Goal: Task Accomplishment & Management: Manage account settings

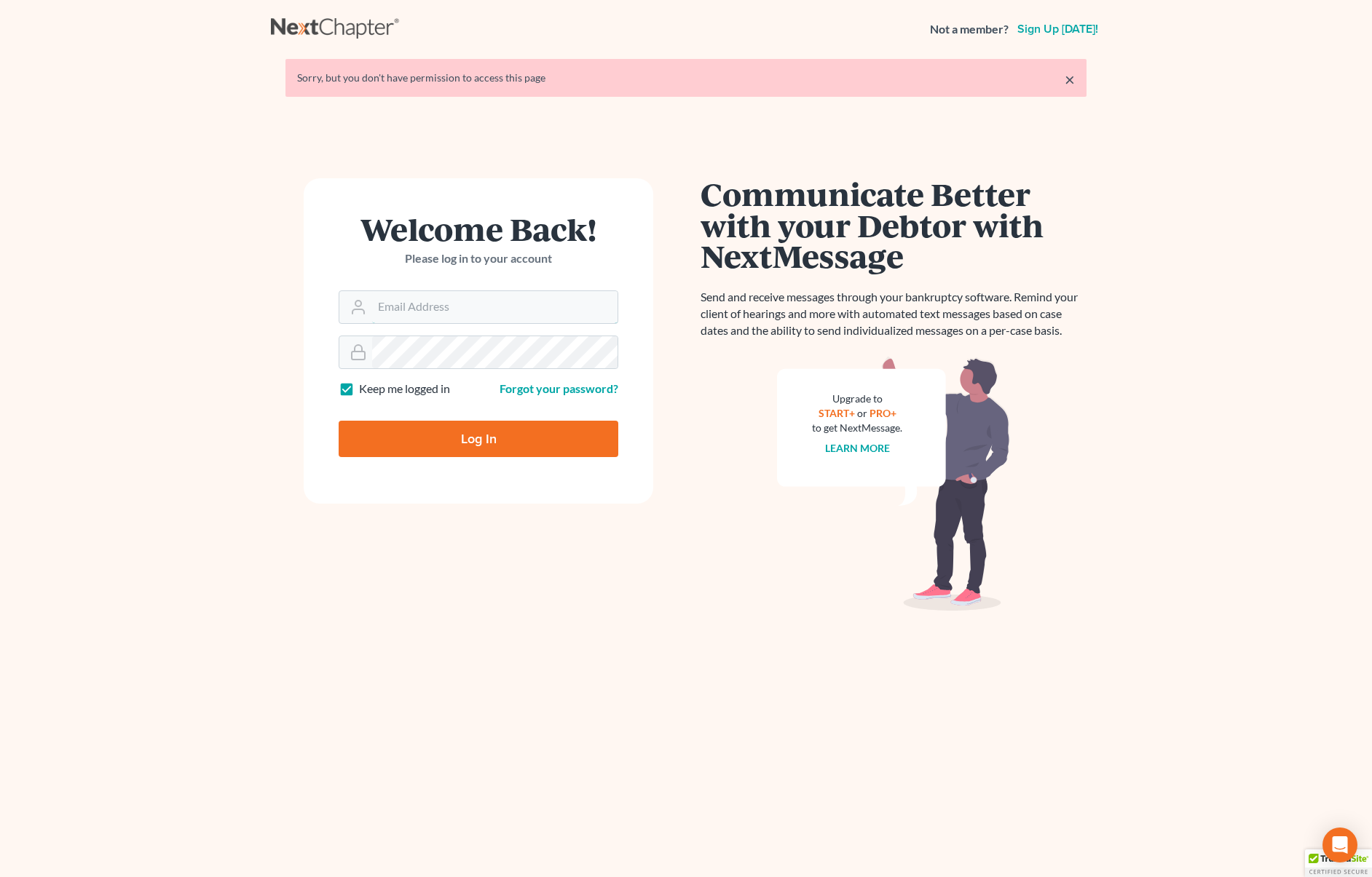
type input "dsolis@bell-law.net"
click at [525, 425] on input "Log In" at bounding box center [479, 439] width 280 height 37
type input "Thinking..."
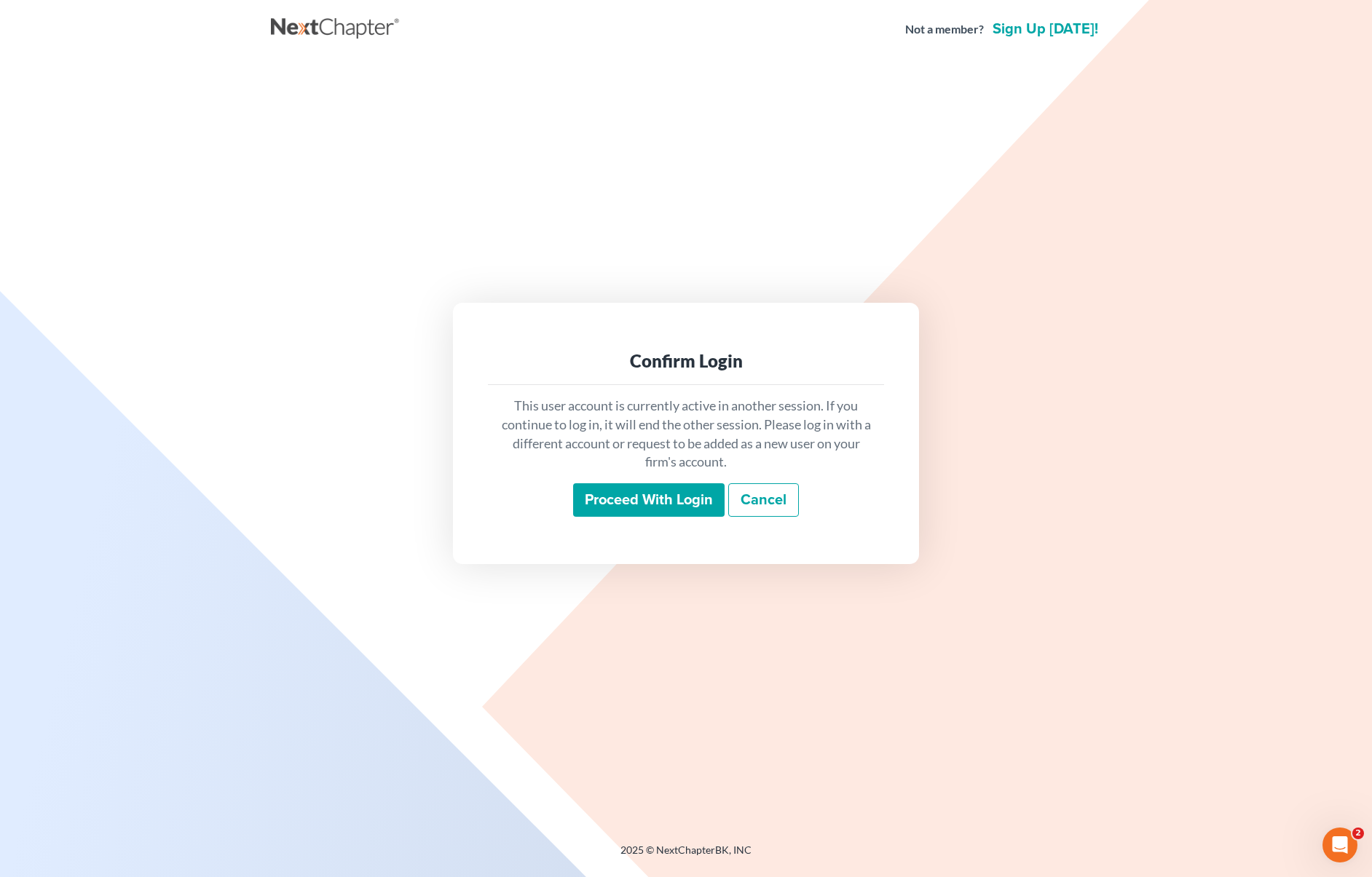
click at [659, 499] on input "Proceed with login" at bounding box center [649, 500] width 151 height 33
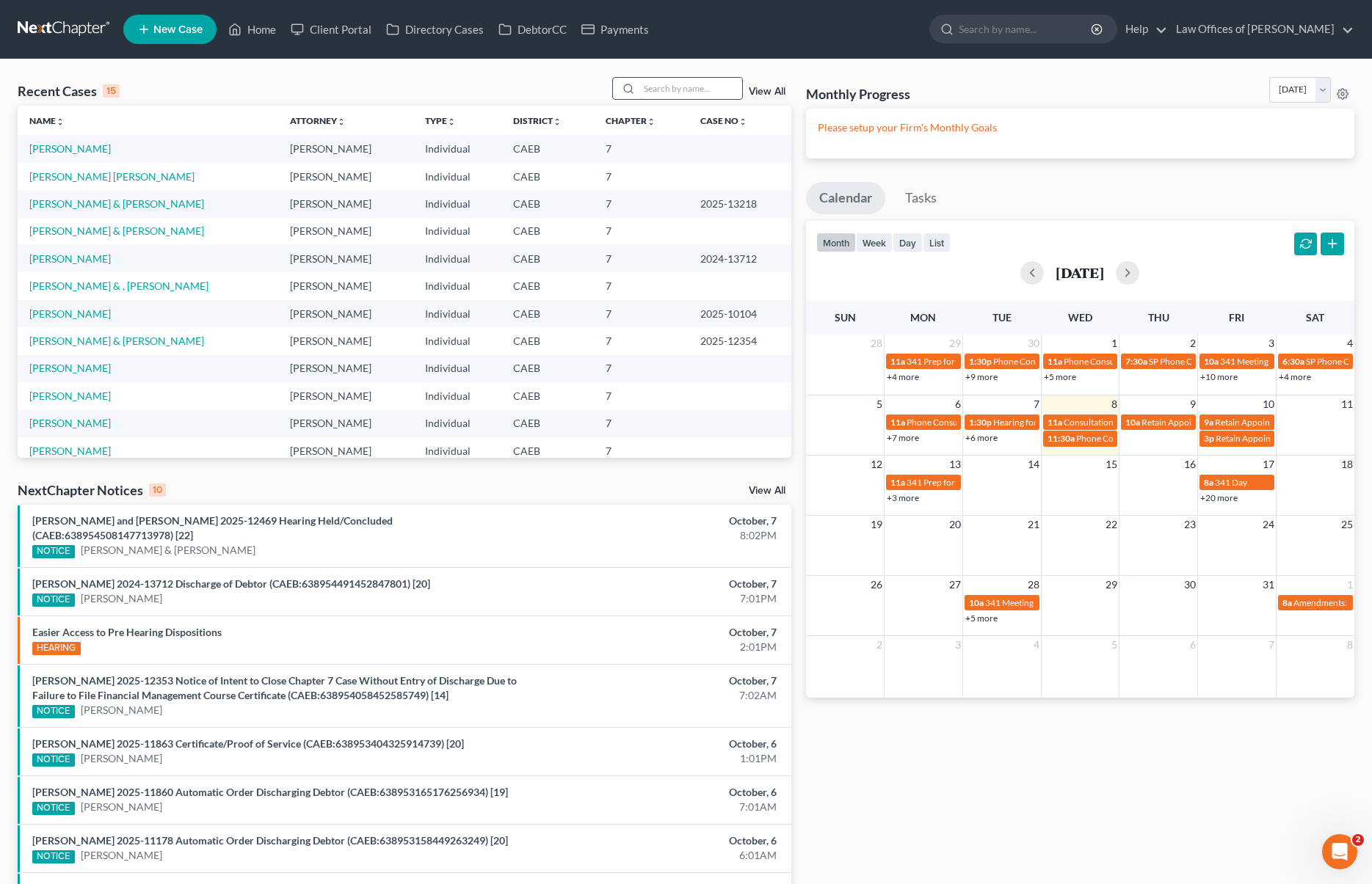
click at [677, 91] on input "search" at bounding box center [690, 88] width 103 height 22
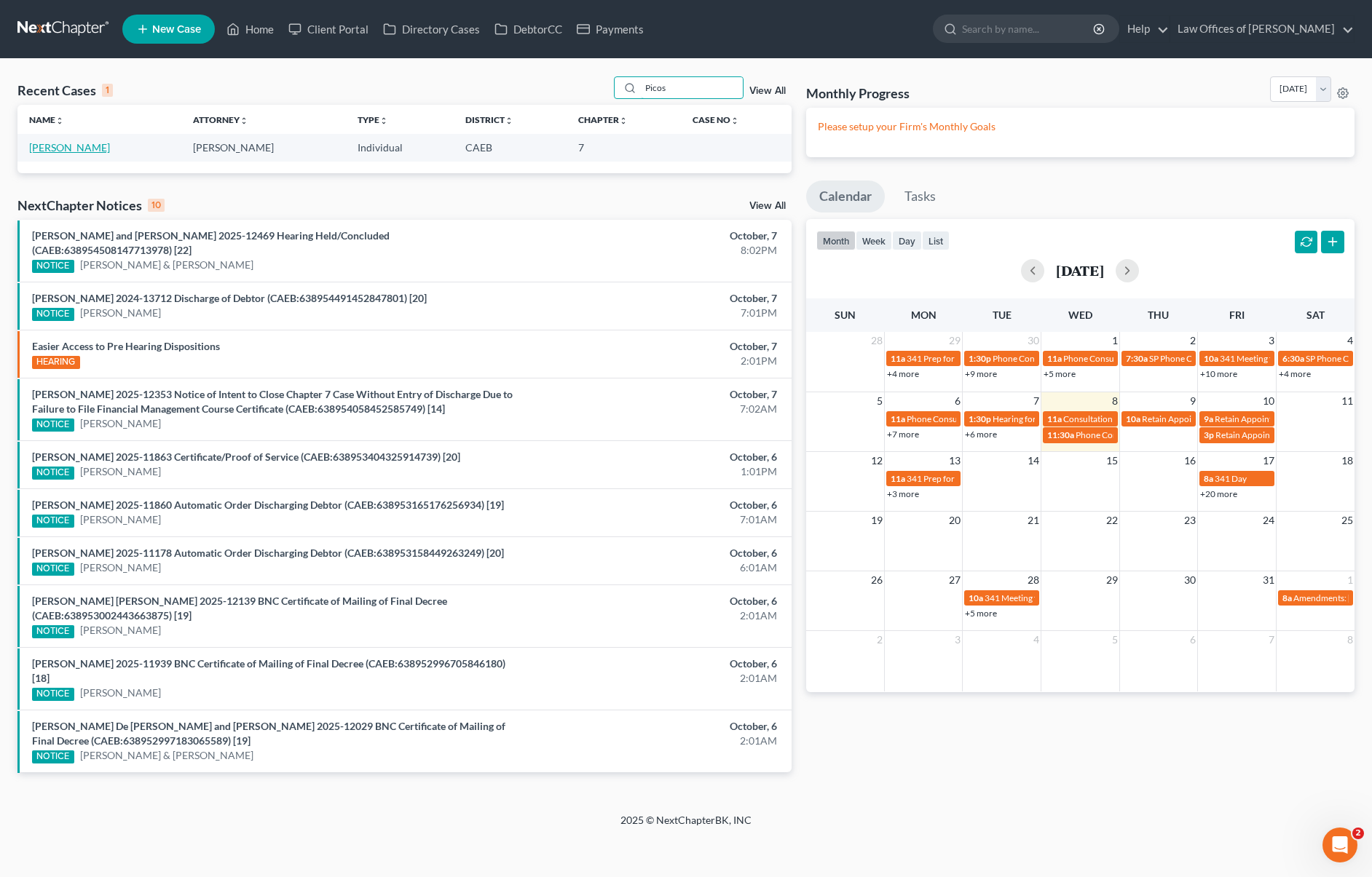
type input "Picos"
click at [60, 151] on link "[PERSON_NAME]" at bounding box center [70, 148] width 81 height 13
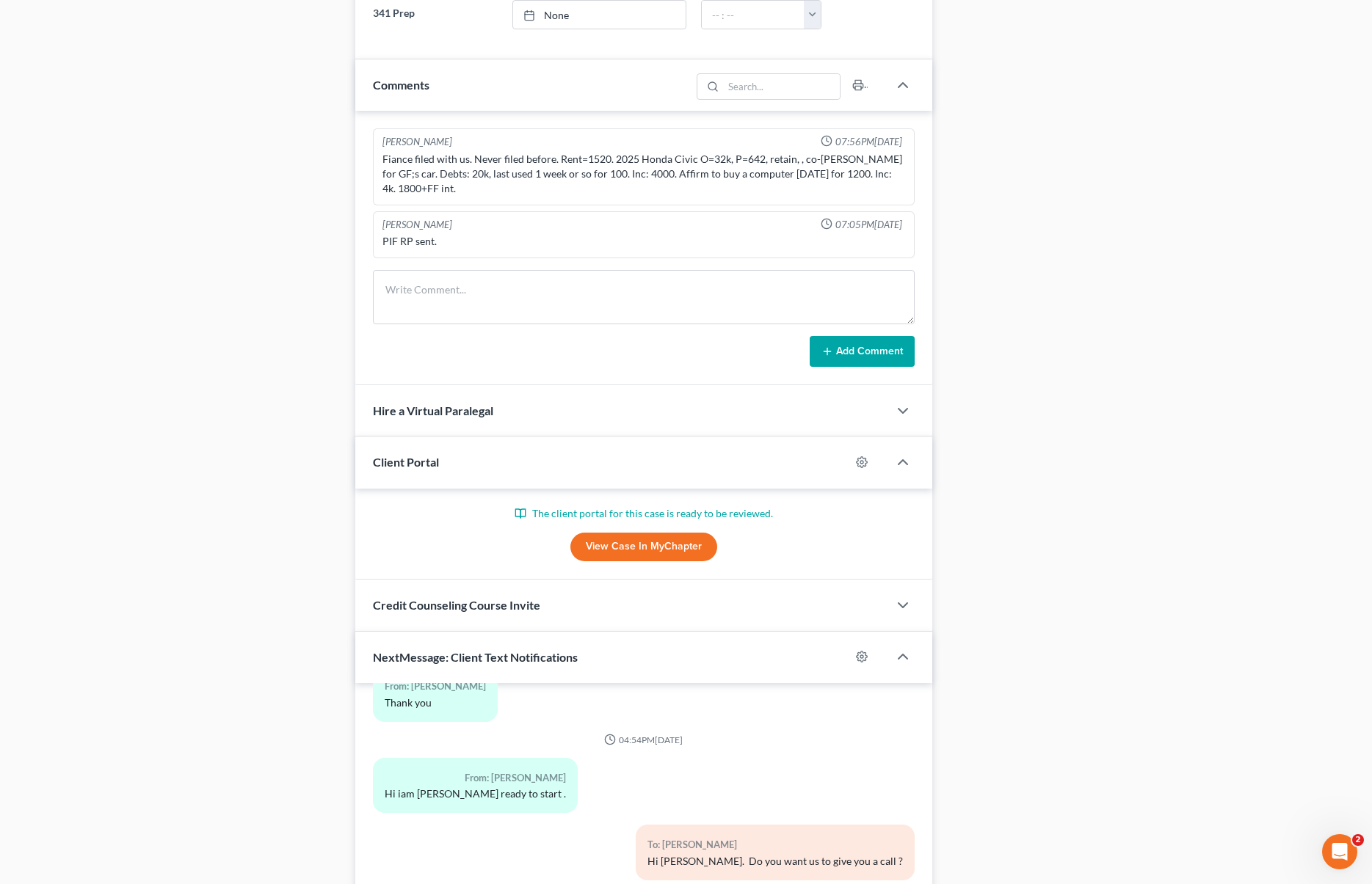
scroll to position [843, 0]
click at [649, 542] on link "View Case in MyChapter" at bounding box center [643, 548] width 147 height 30
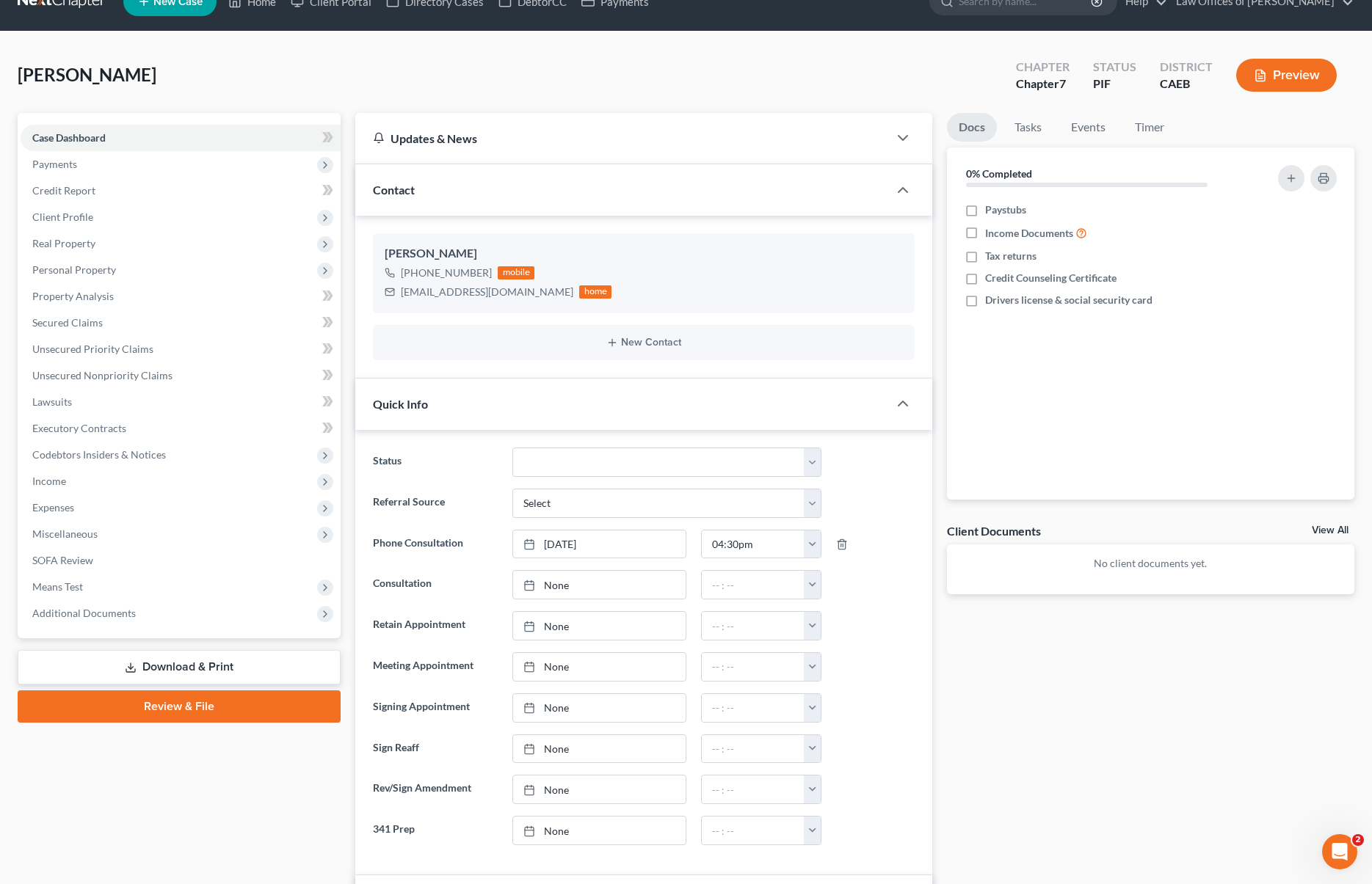
scroll to position [0, 0]
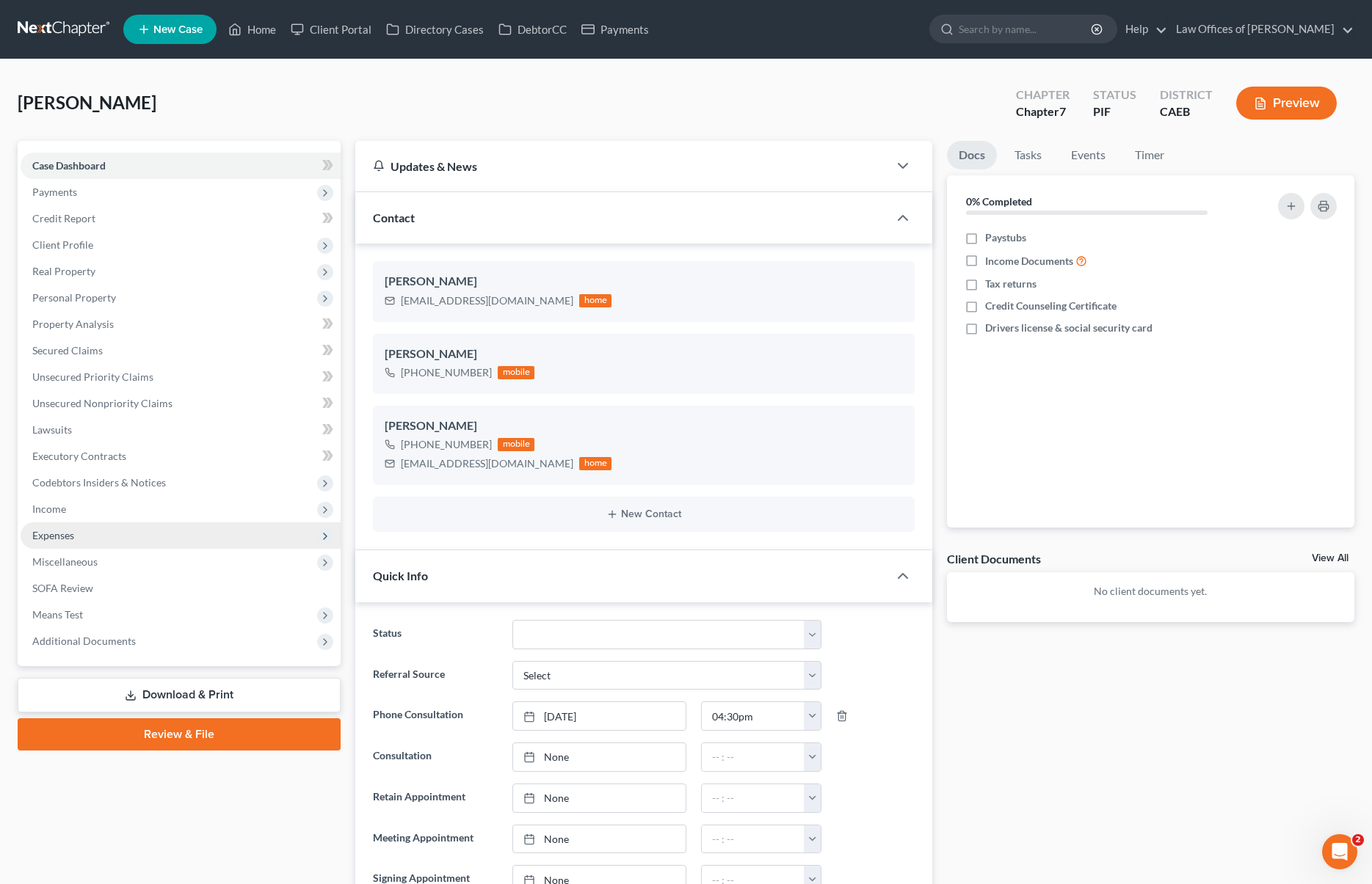
click at [87, 542] on span "Expenses" at bounding box center [180, 535] width 320 height 26
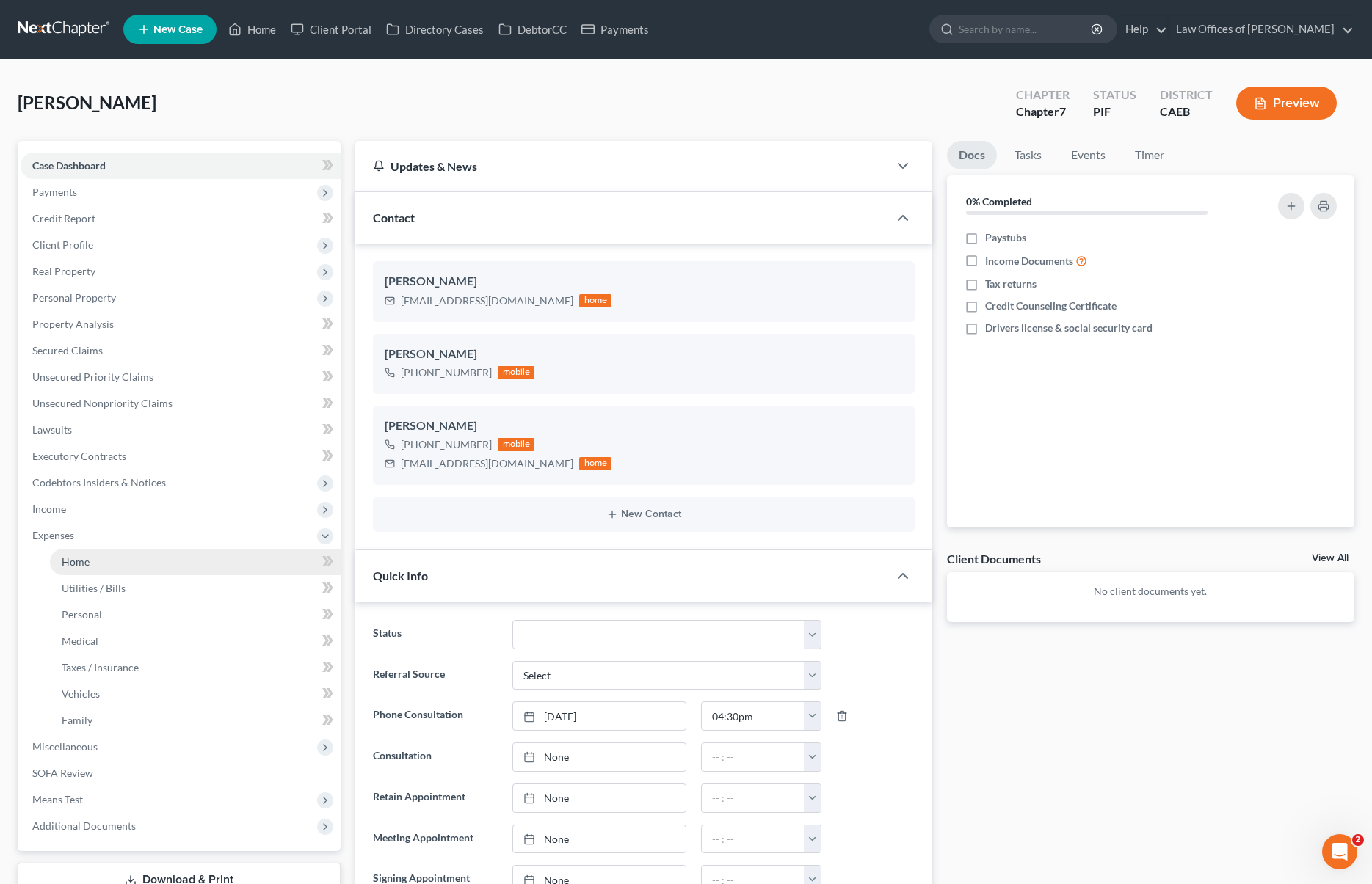
click at [113, 559] on link "Home" at bounding box center [195, 562] width 291 height 26
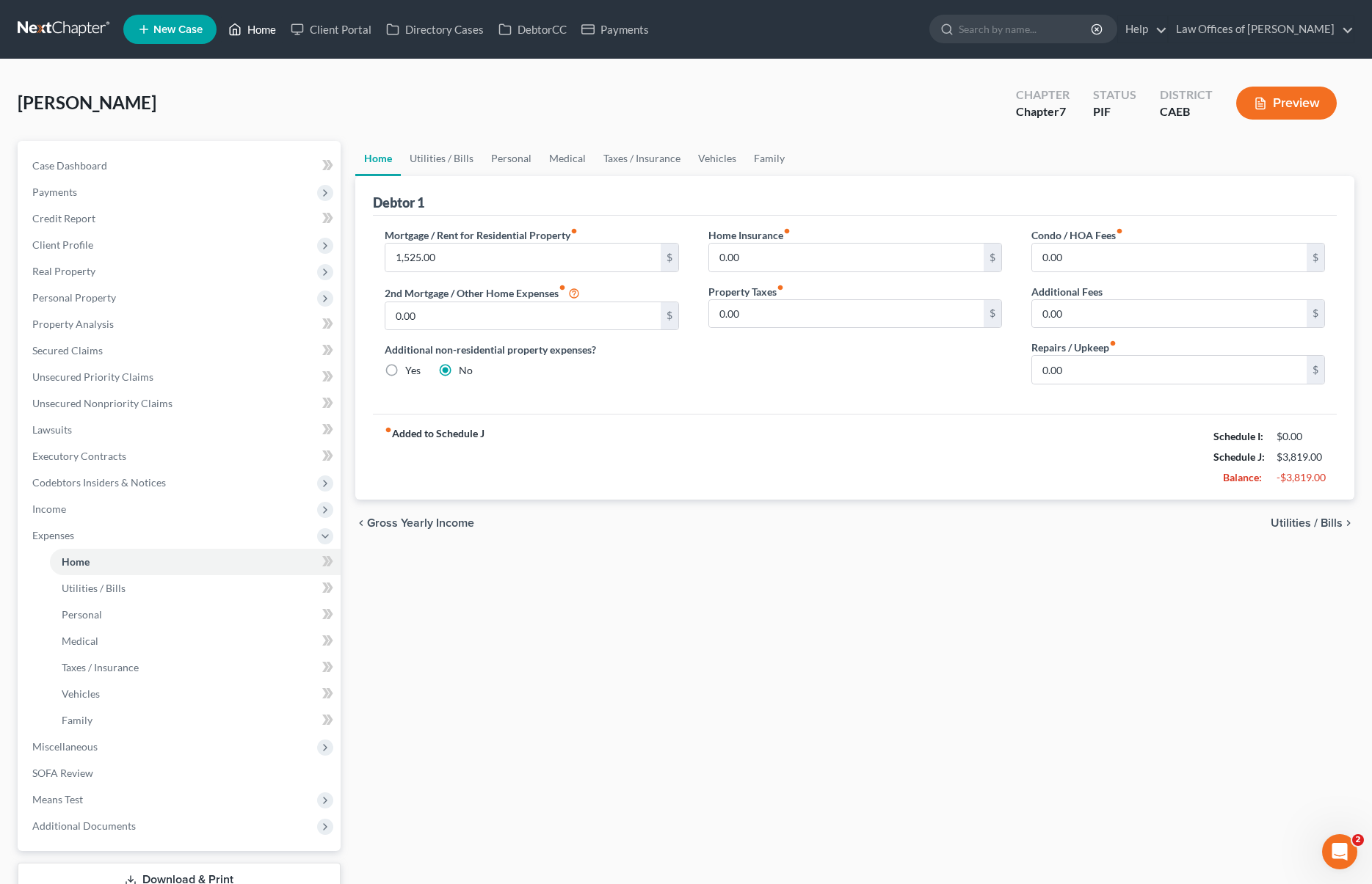
click at [265, 35] on link "Home" at bounding box center [253, 29] width 63 height 26
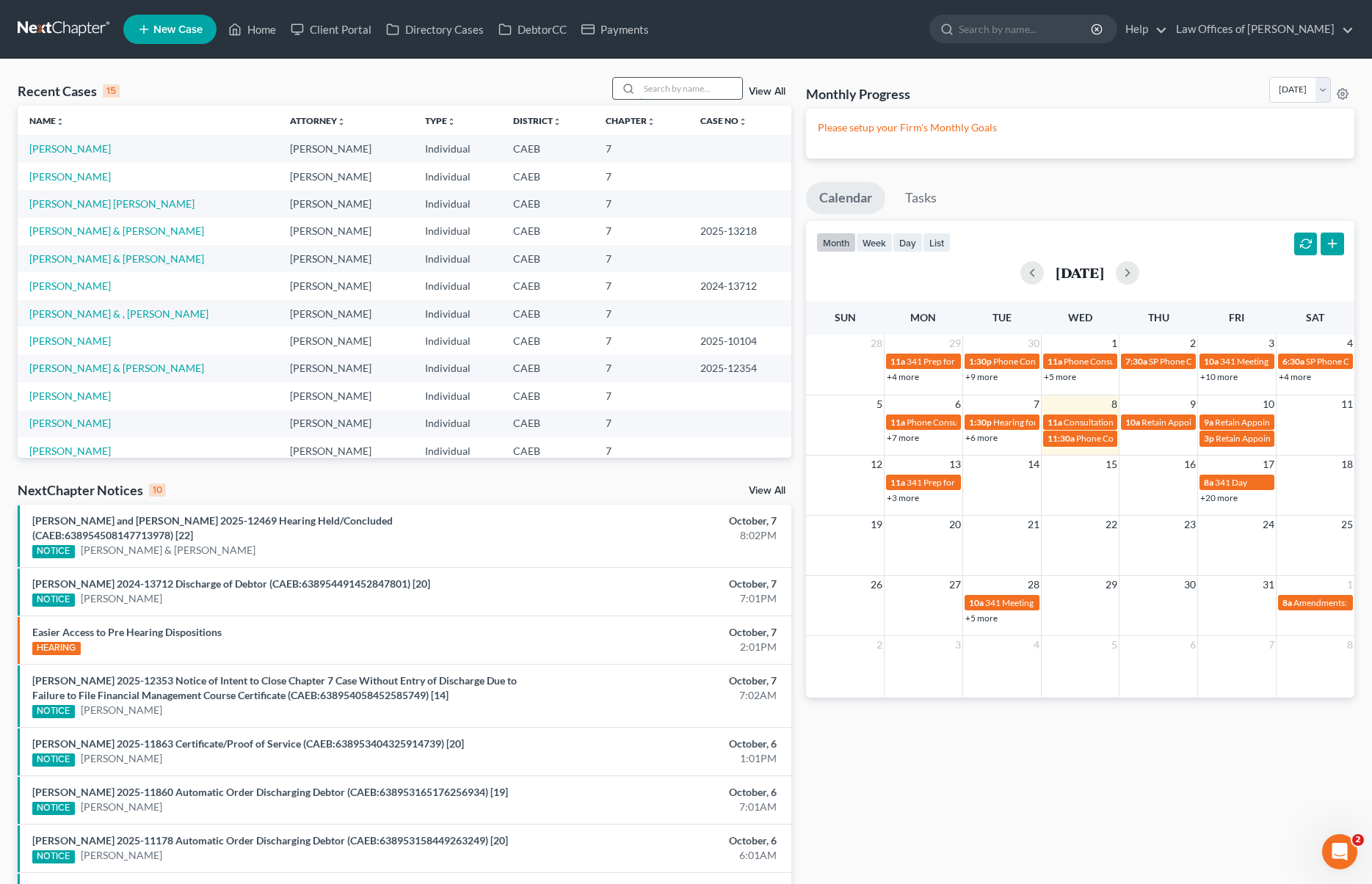
click at [675, 83] on input "search" at bounding box center [690, 88] width 103 height 22
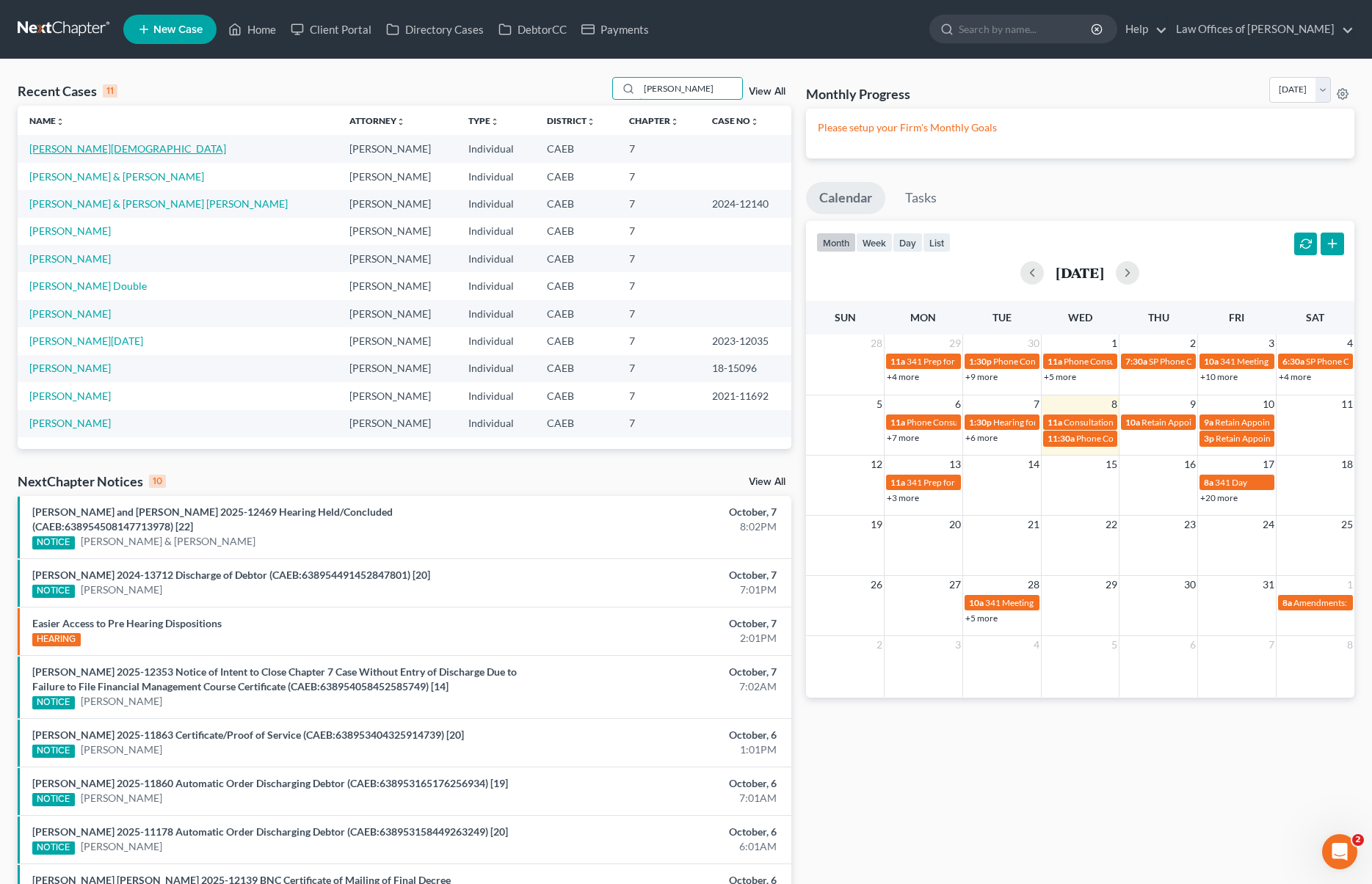
type input "[PERSON_NAME]"
click at [32, 147] on link "[PERSON_NAME][DEMOGRAPHIC_DATA]" at bounding box center [127, 149] width 196 height 13
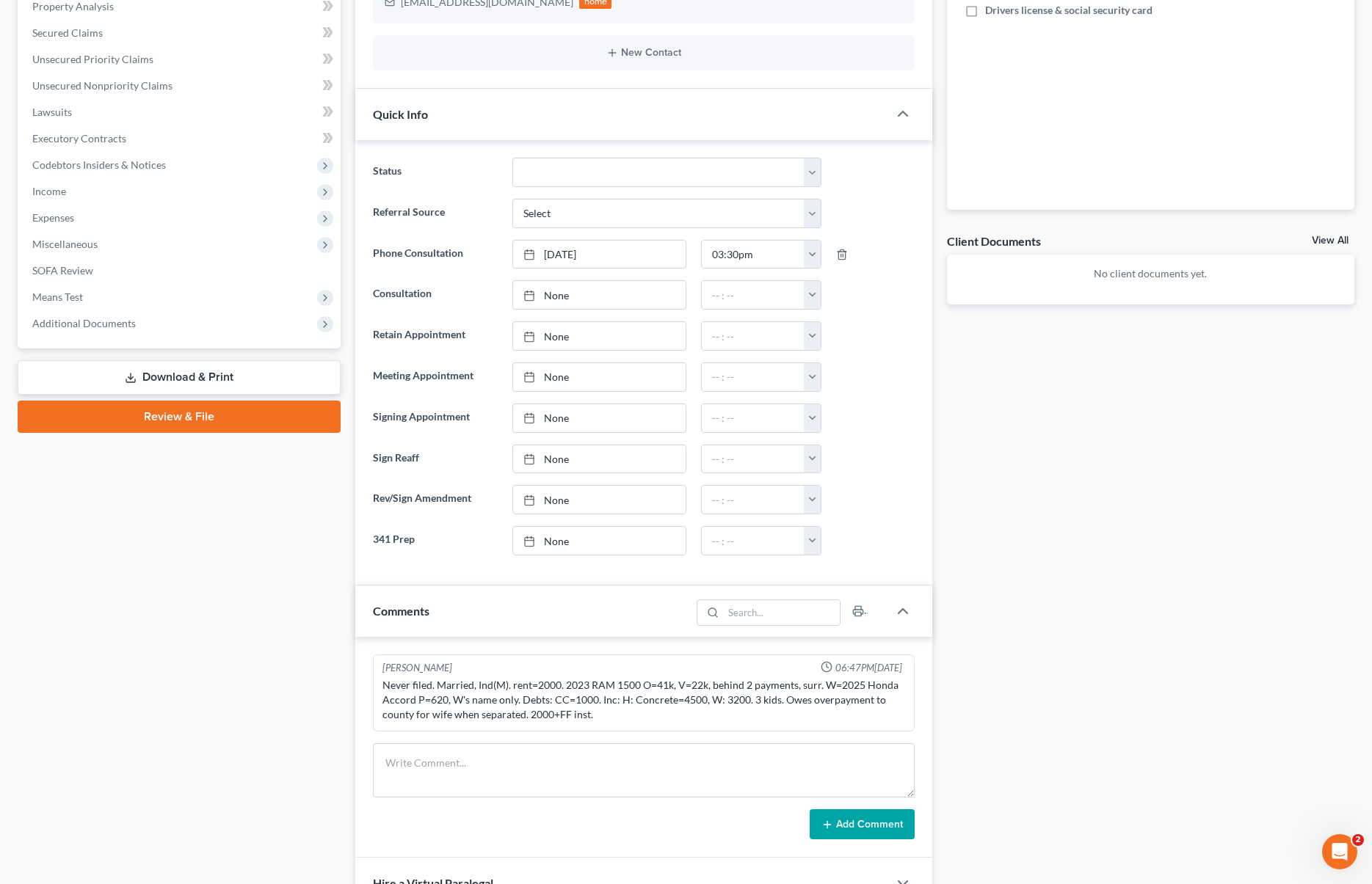
scroll to position [116, 0]
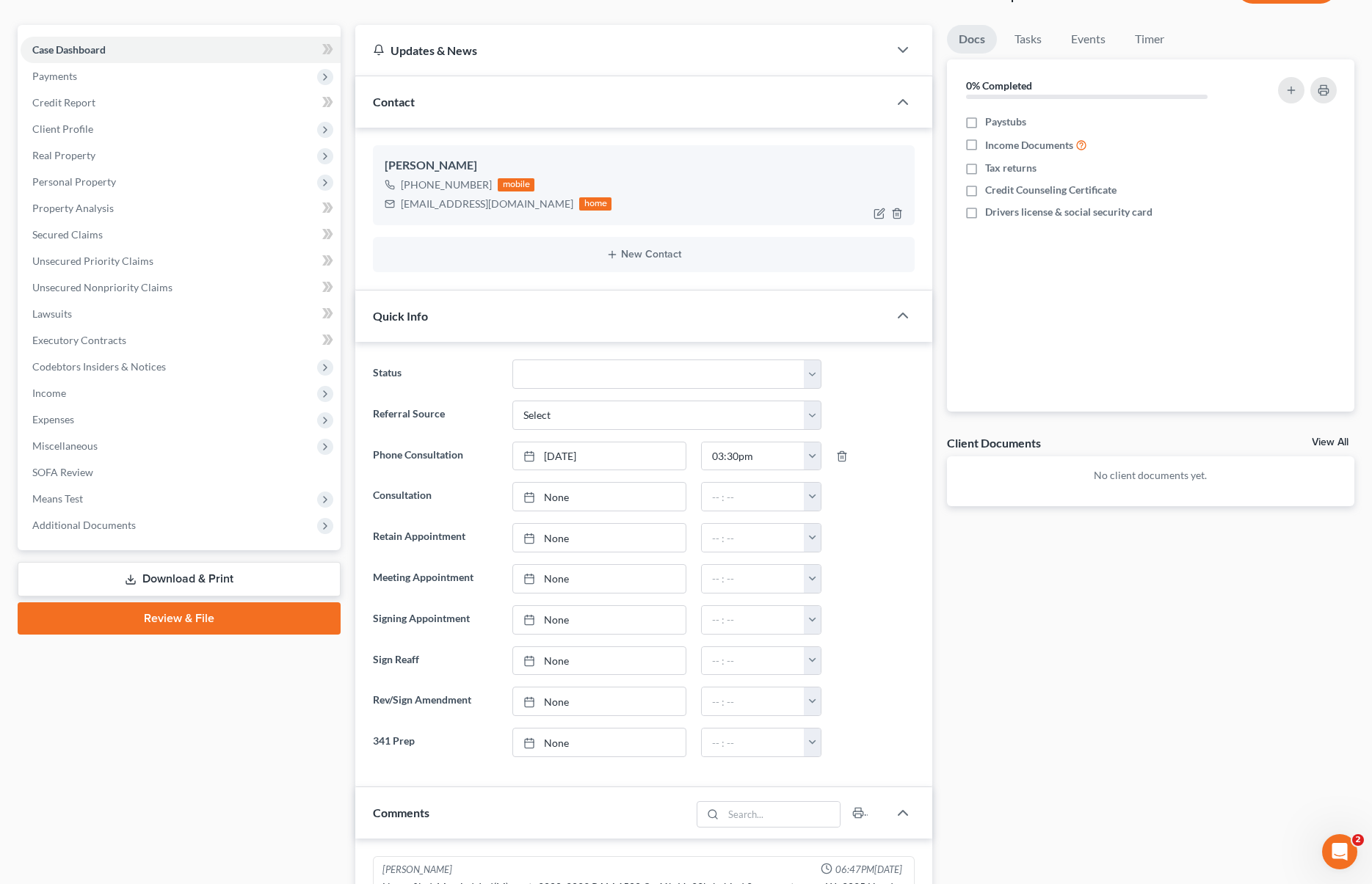
click at [399, 203] on div "[EMAIL_ADDRESS][DOMAIN_NAME] home" at bounding box center [498, 204] width 227 height 19
drag, startPoint x: 398, startPoint y: 204, endPoint x: 492, endPoint y: 202, distance: 94.0
click at [492, 201] on div "[EMAIL_ADDRESS][DOMAIN_NAME] home" at bounding box center [498, 204] width 227 height 19
drag, startPoint x: 401, startPoint y: 204, endPoint x: 561, endPoint y: 208, distance: 160.0
click at [561, 208] on div "[EMAIL_ADDRESS][DOMAIN_NAME] home" at bounding box center [498, 204] width 227 height 19
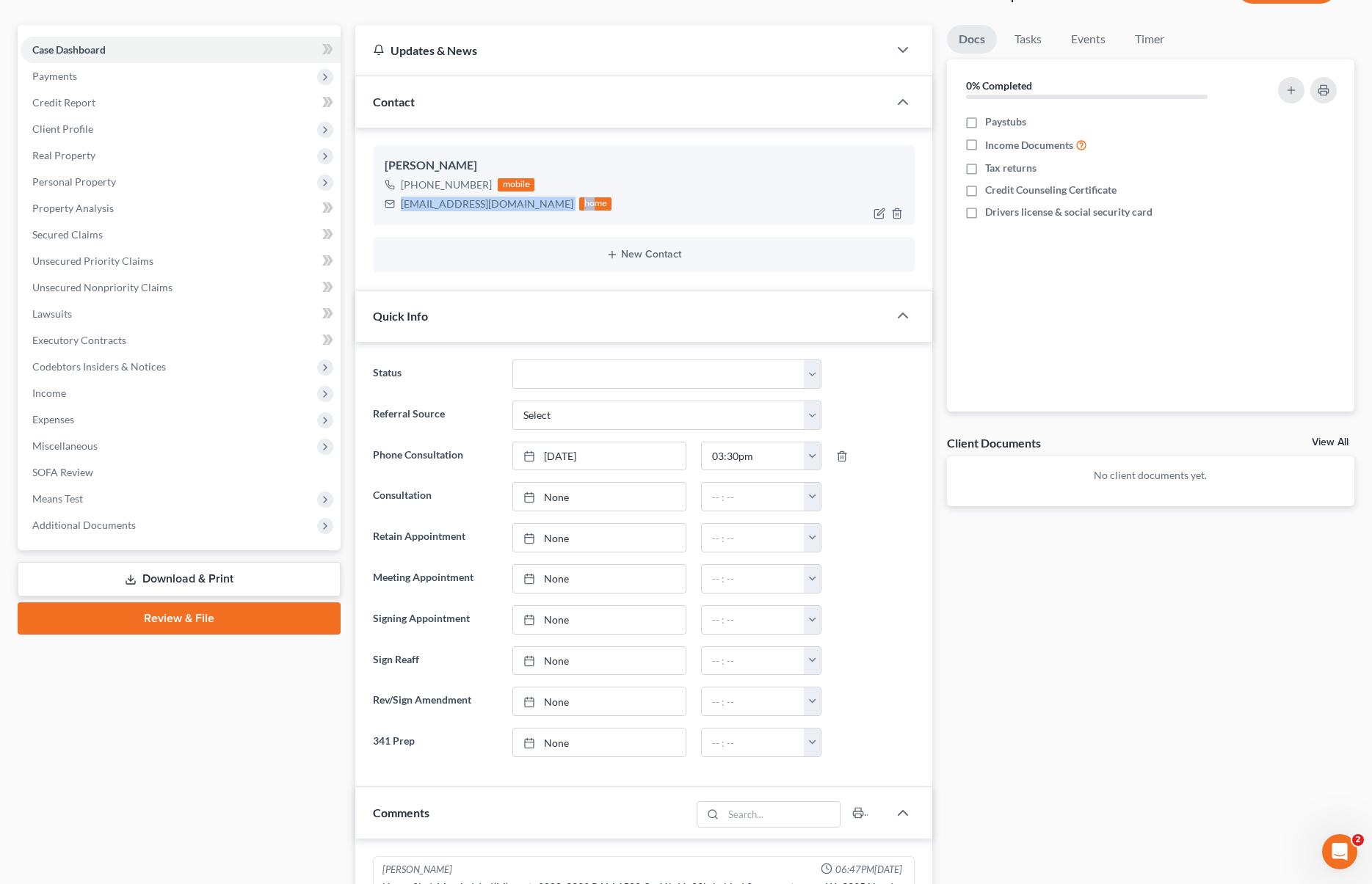
copy div "[EMAIL_ADDRESS][DOMAIN_NAME] ho"
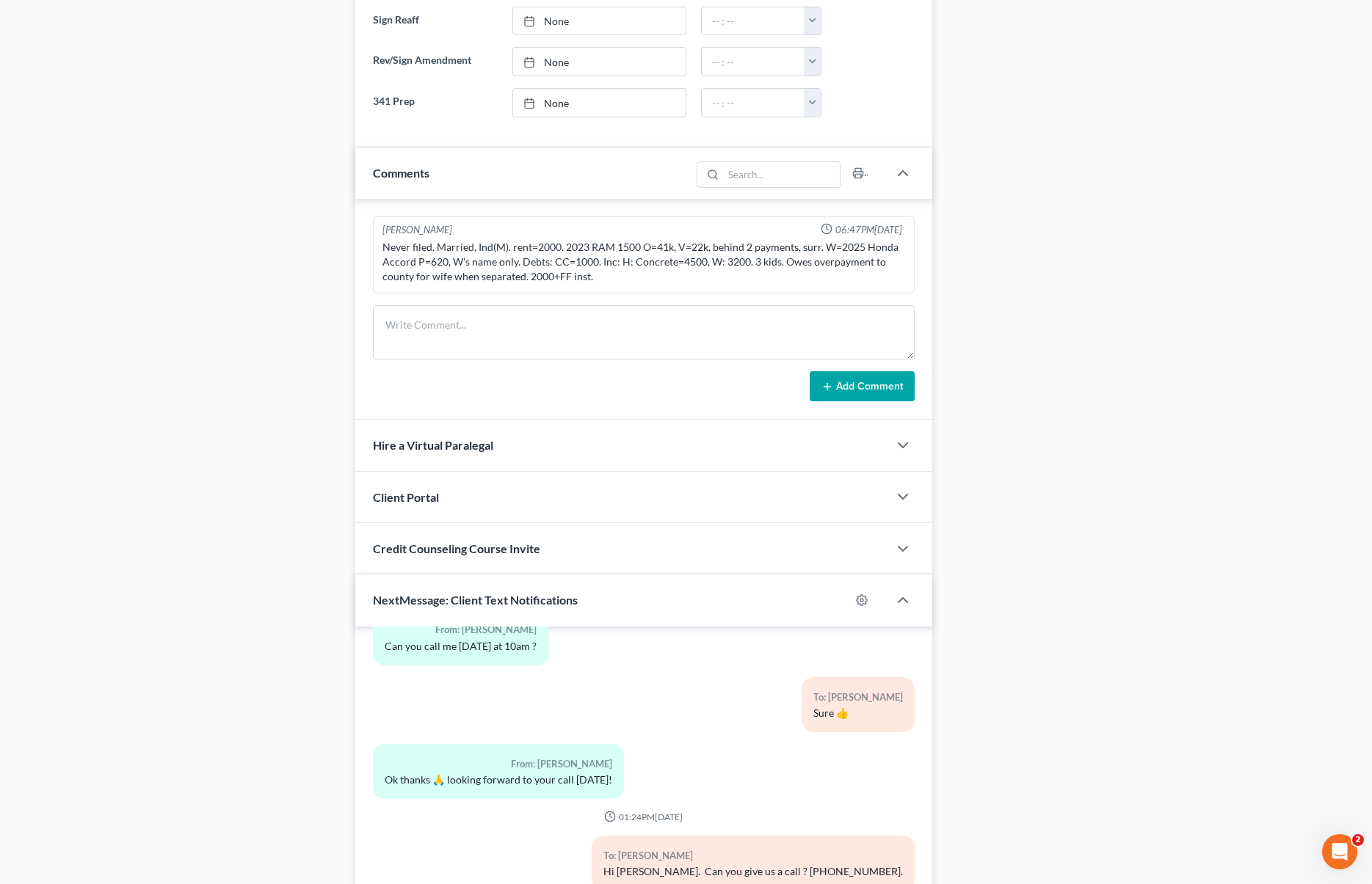
scroll to position [717, 0]
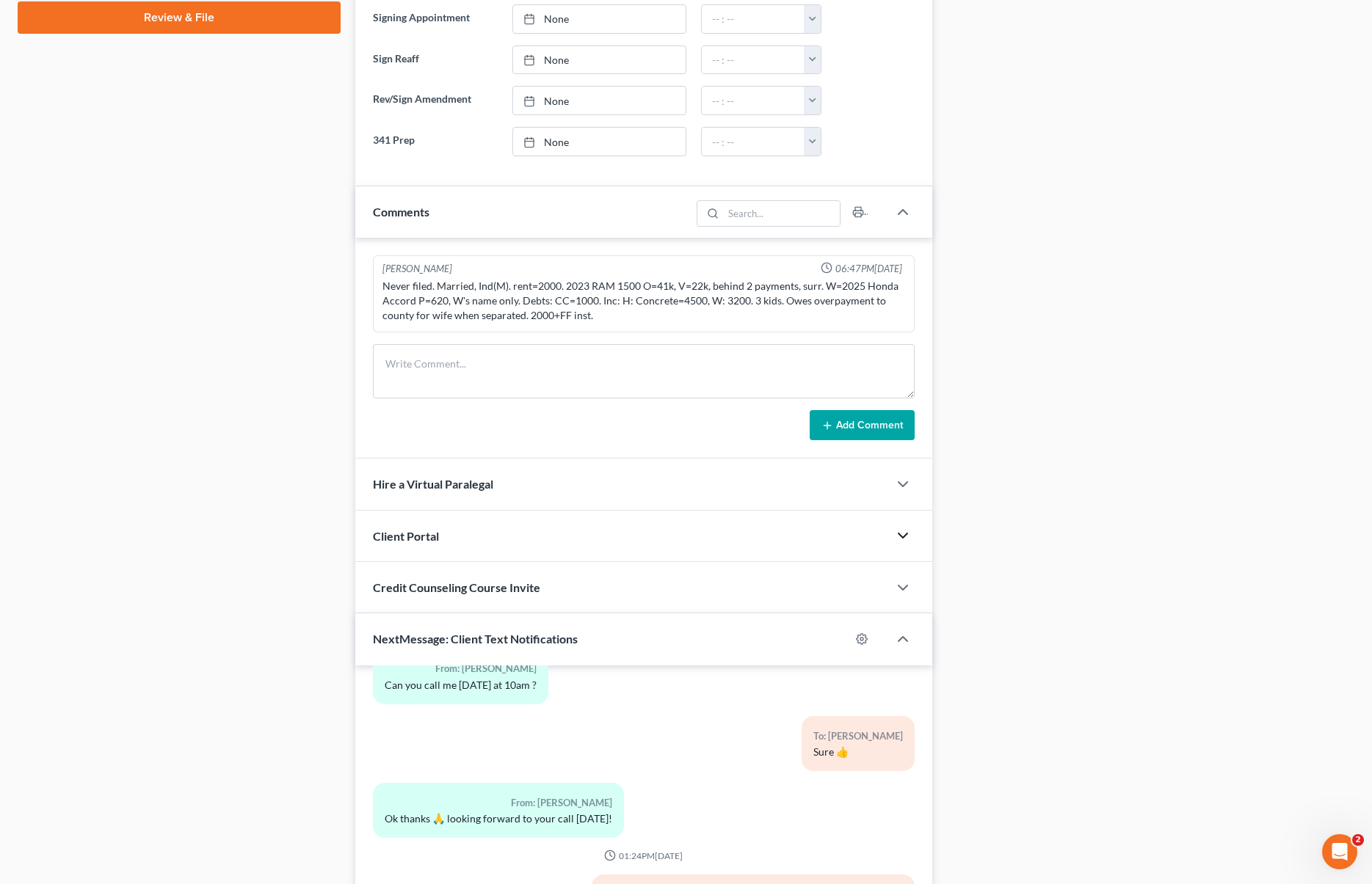
click at [902, 534] on icon "button" at bounding box center [903, 535] width 18 height 18
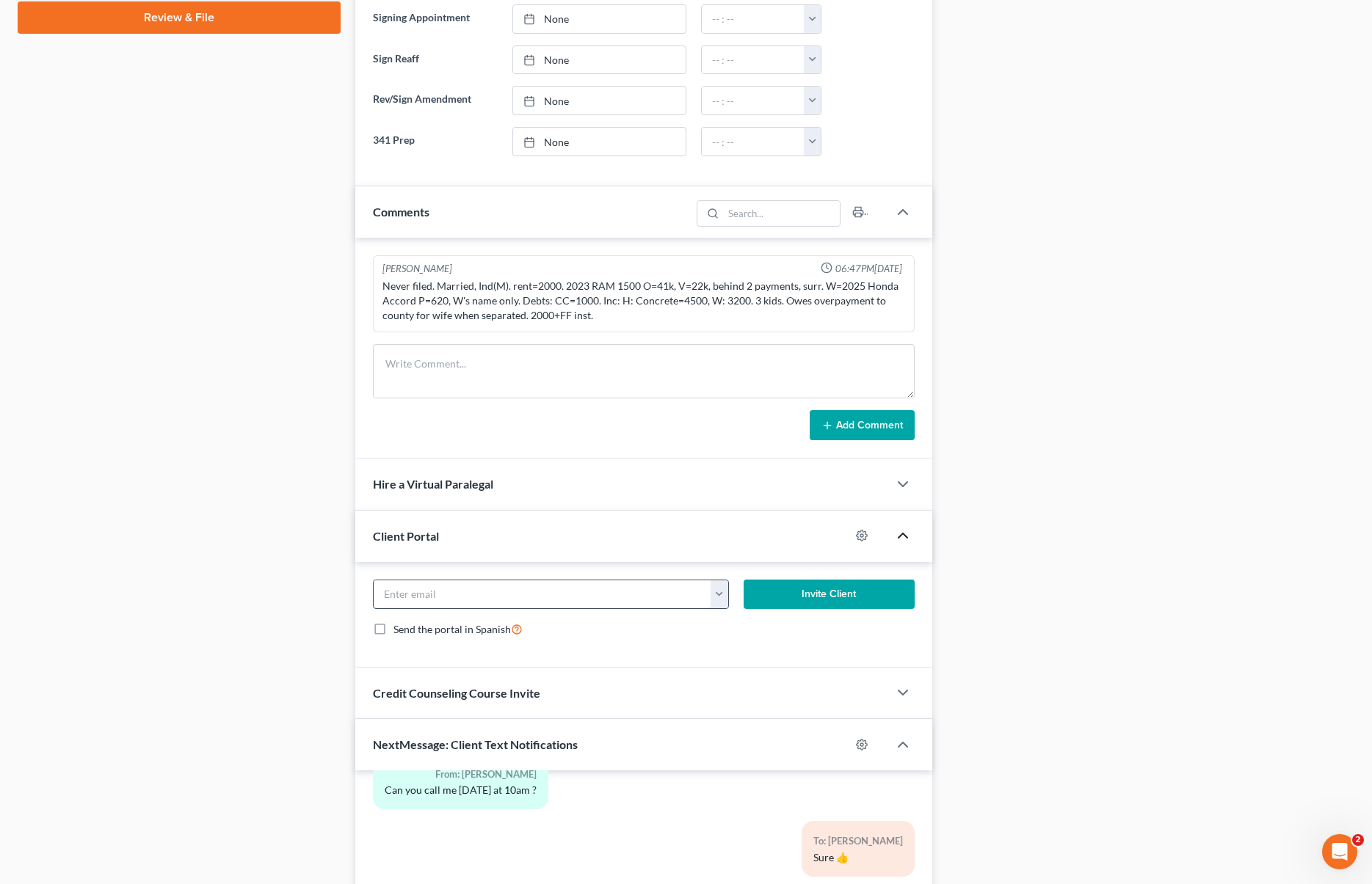
paste input "[EMAIL_ADDRESS][DOMAIN_NAME] ho"
type input "[EMAIL_ADDRESS][DOMAIN_NAME]"
click at [832, 594] on button "Invite Client" at bounding box center [829, 594] width 170 height 30
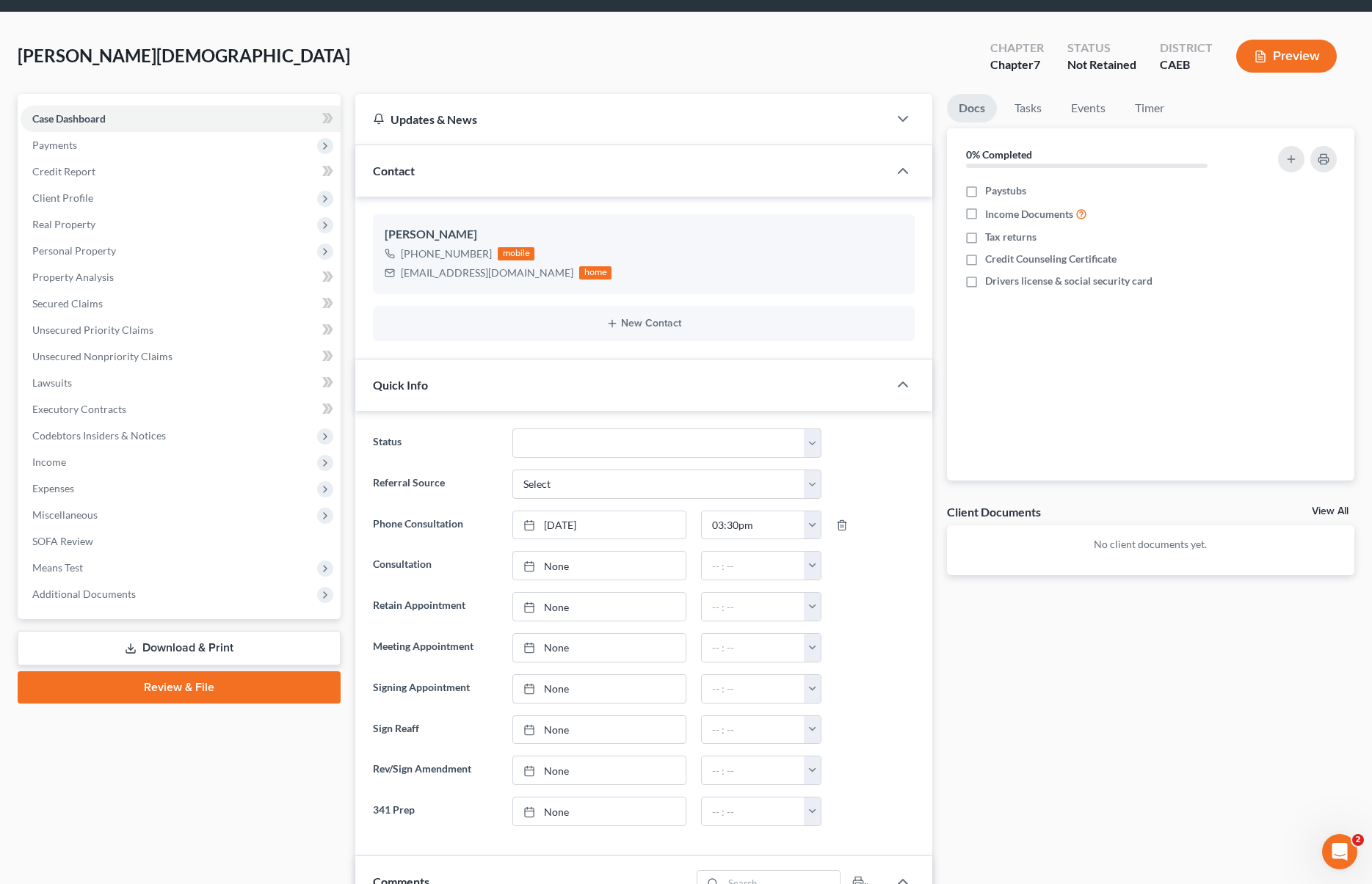
scroll to position [45, 0]
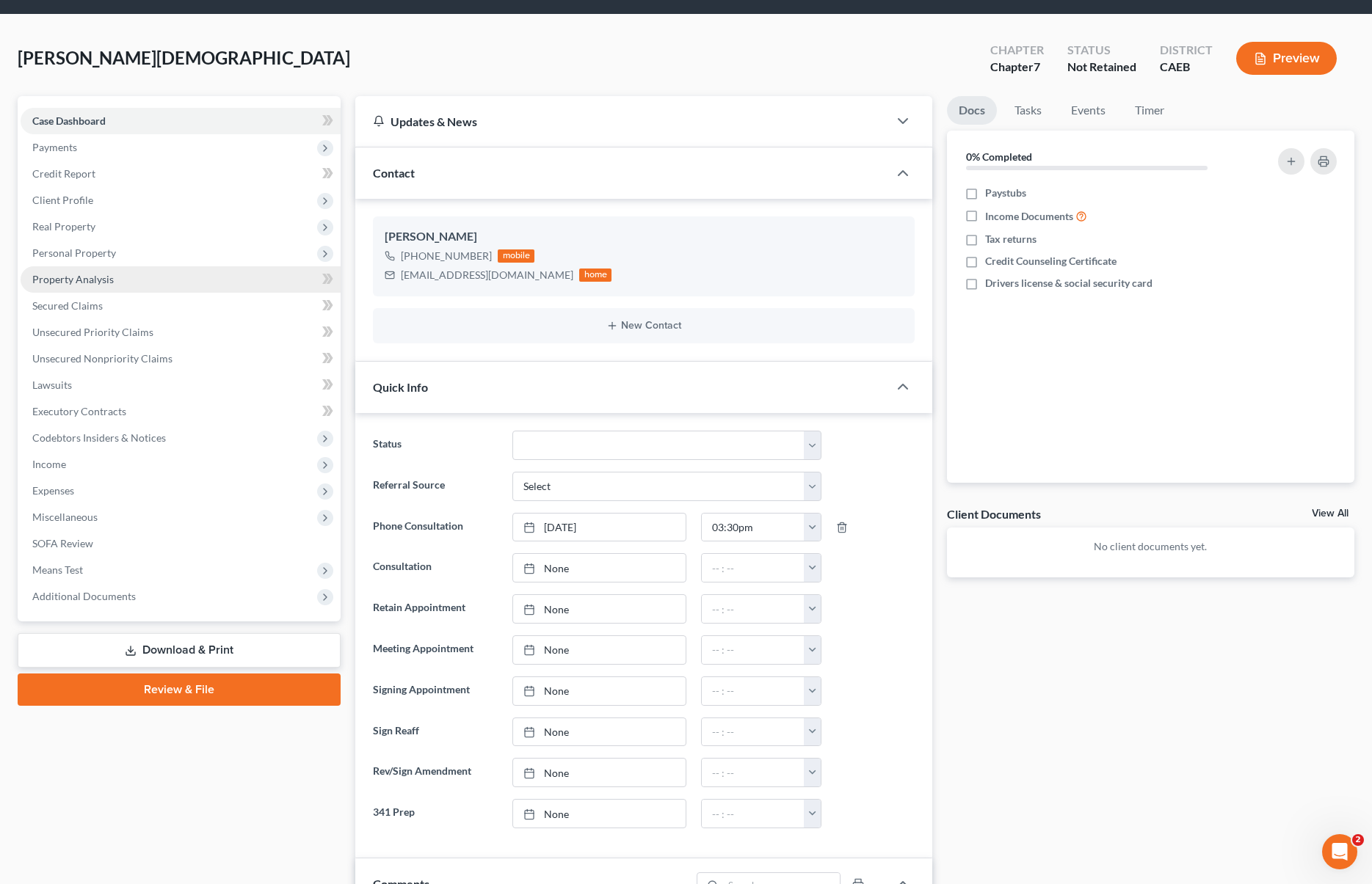
click at [140, 279] on link "Property Analysis" at bounding box center [180, 279] width 320 height 26
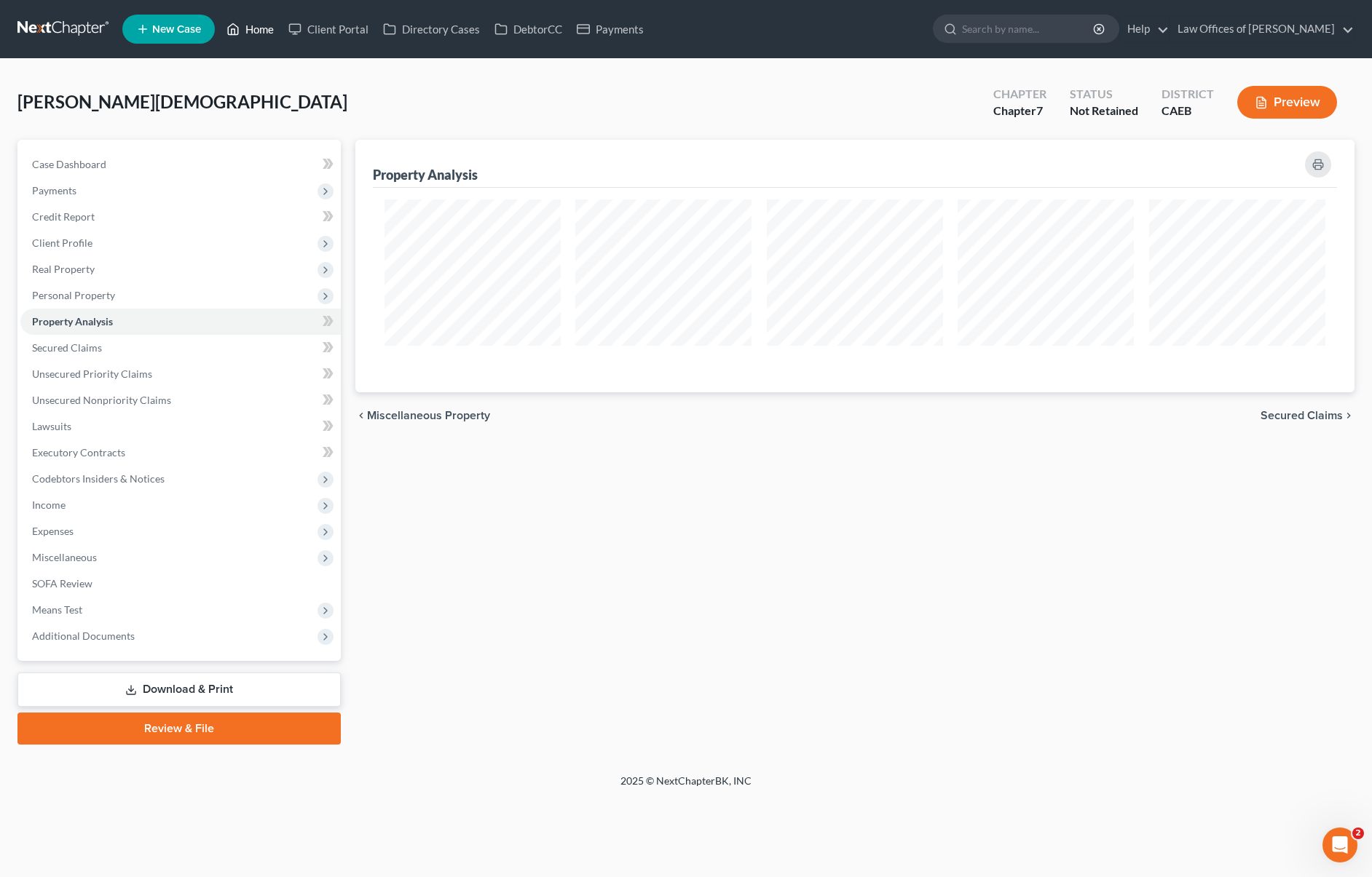
click at [266, 28] on link "Home" at bounding box center [251, 29] width 62 height 26
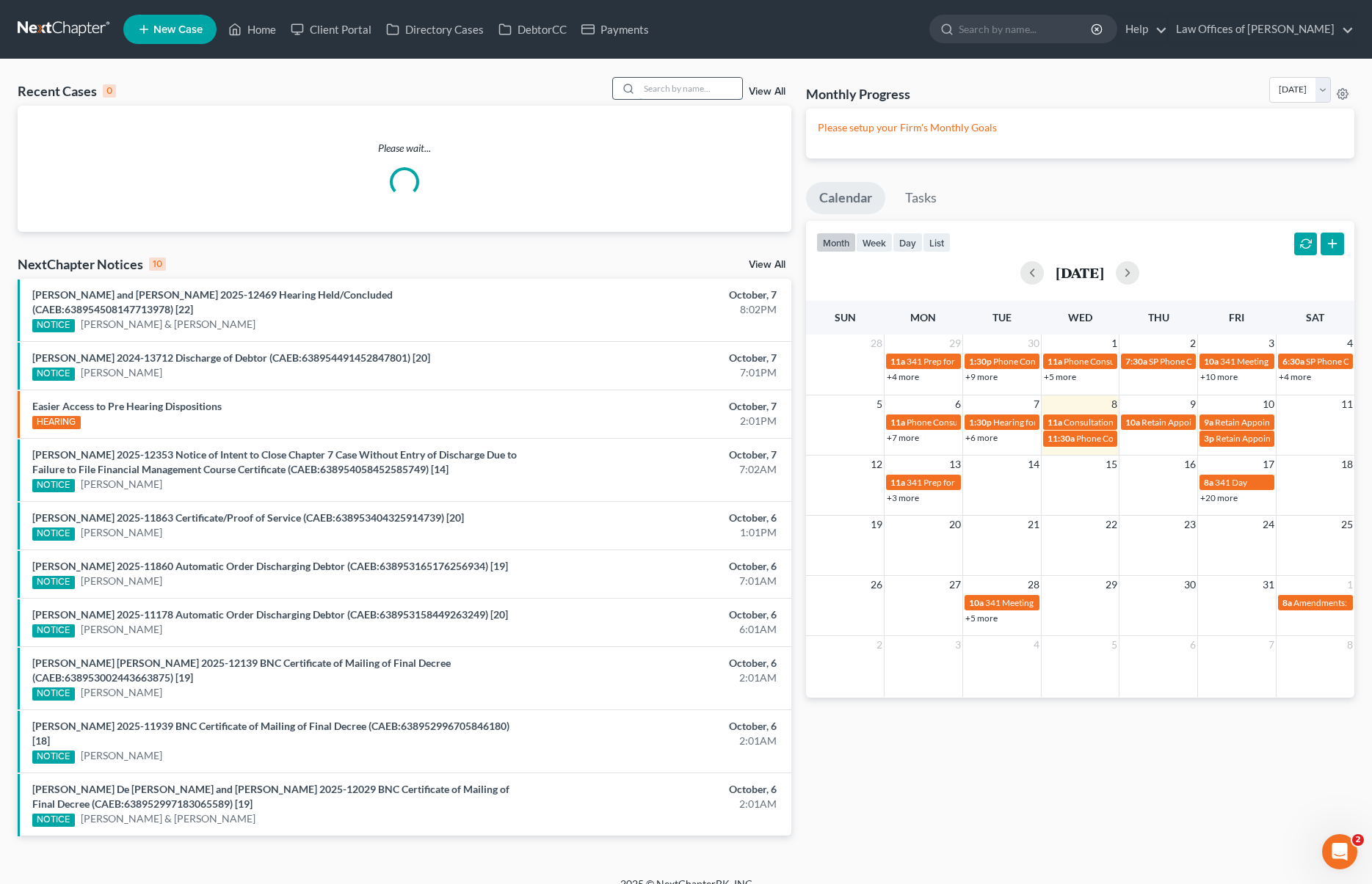
click at [679, 87] on input "search" at bounding box center [690, 88] width 103 height 22
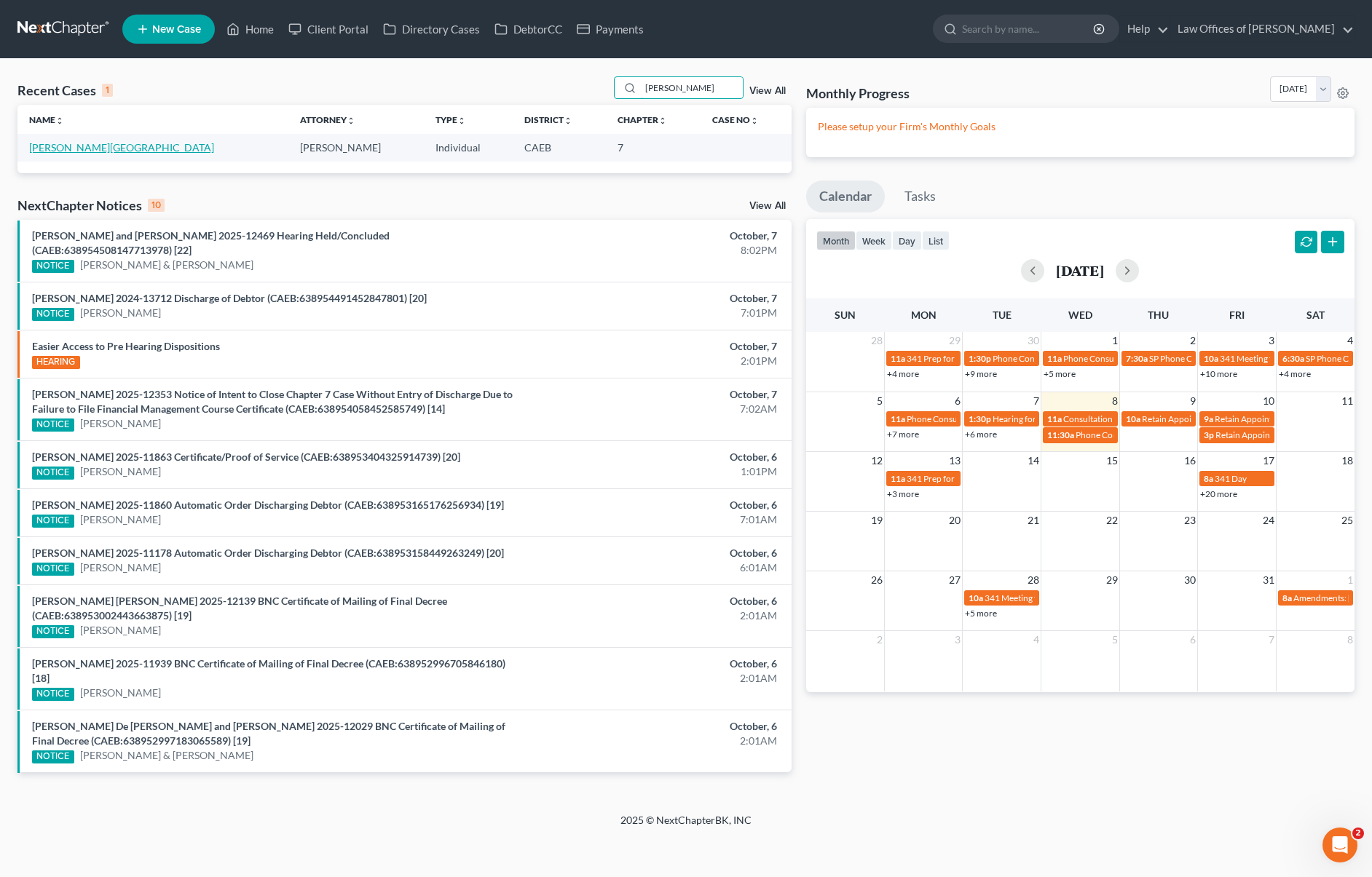
type input "[PERSON_NAME]"
click at [92, 147] on link "[PERSON_NAME][GEOGRAPHIC_DATA]" at bounding box center [122, 148] width 185 height 13
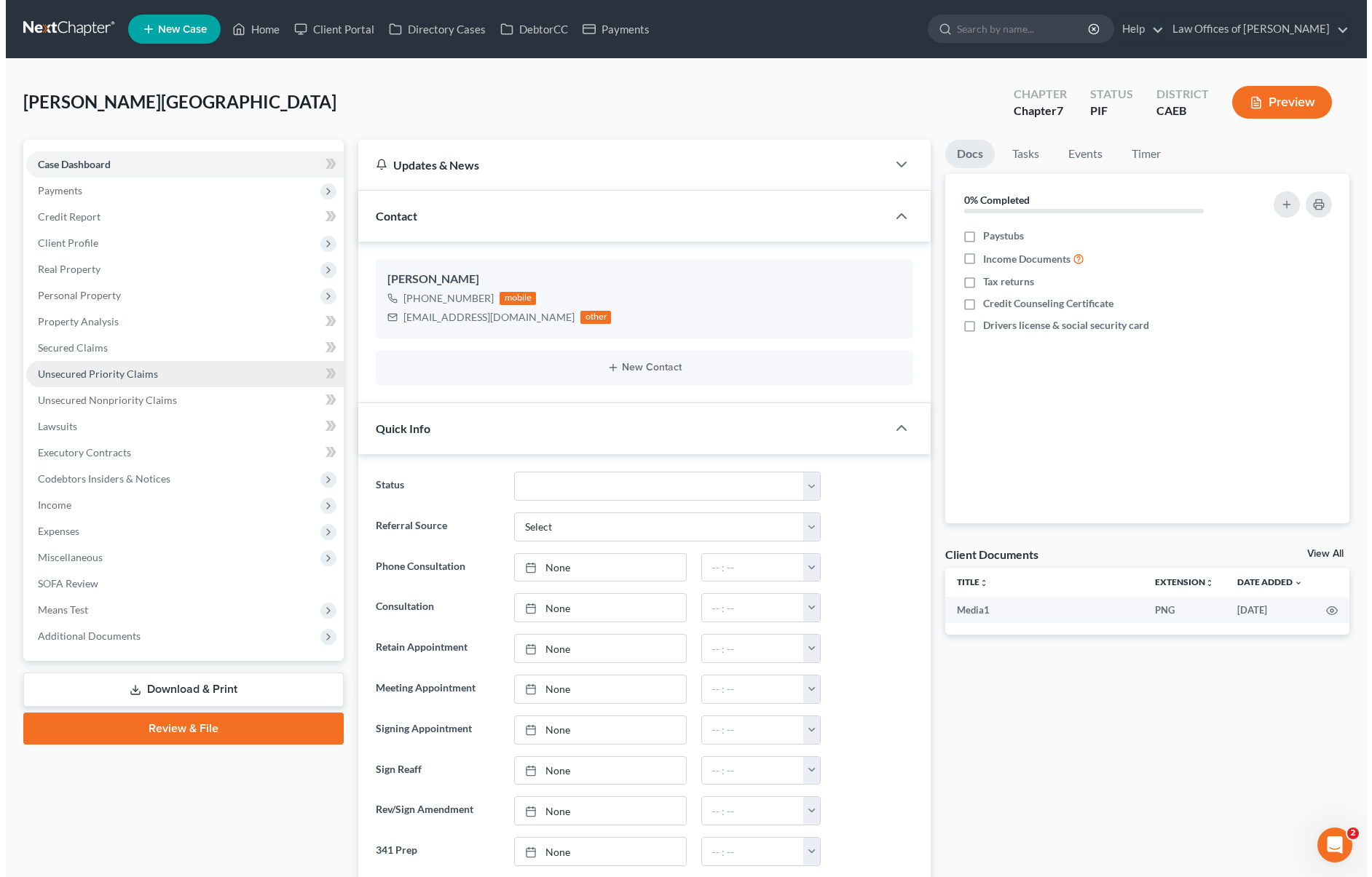
scroll to position [1720, 0]
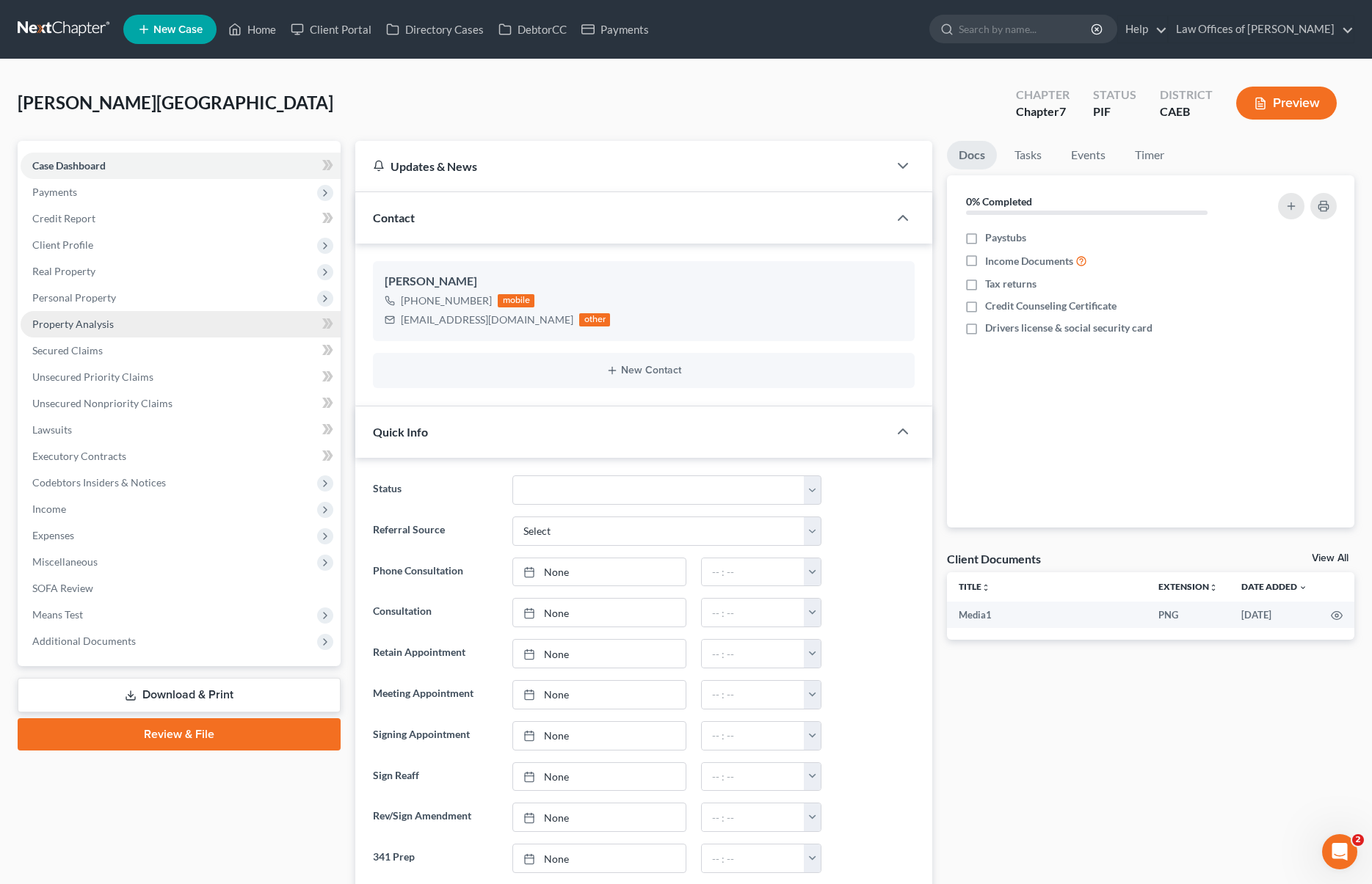
click at [143, 329] on link "Property Analysis" at bounding box center [180, 324] width 320 height 26
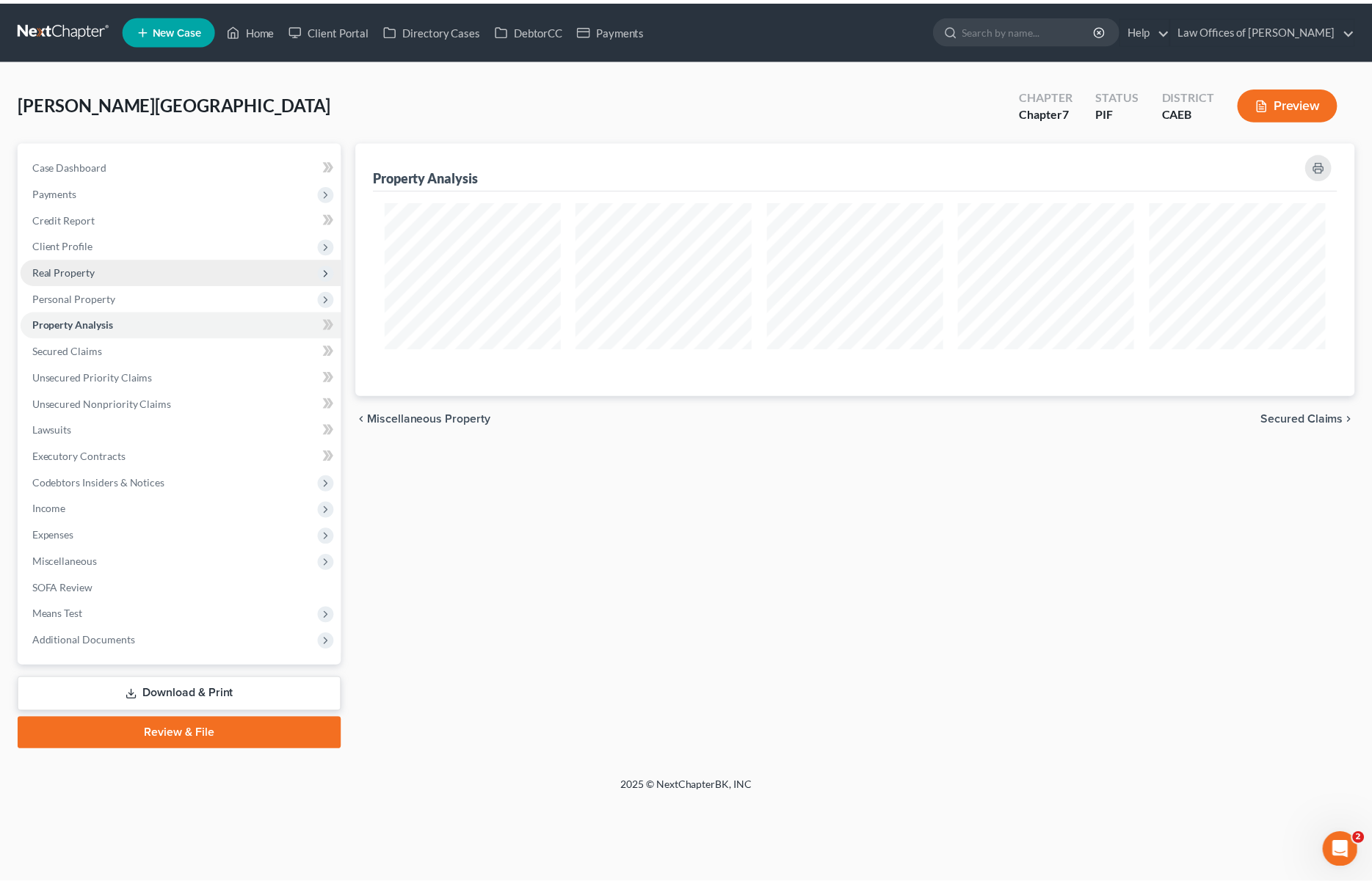
scroll to position [255, 1007]
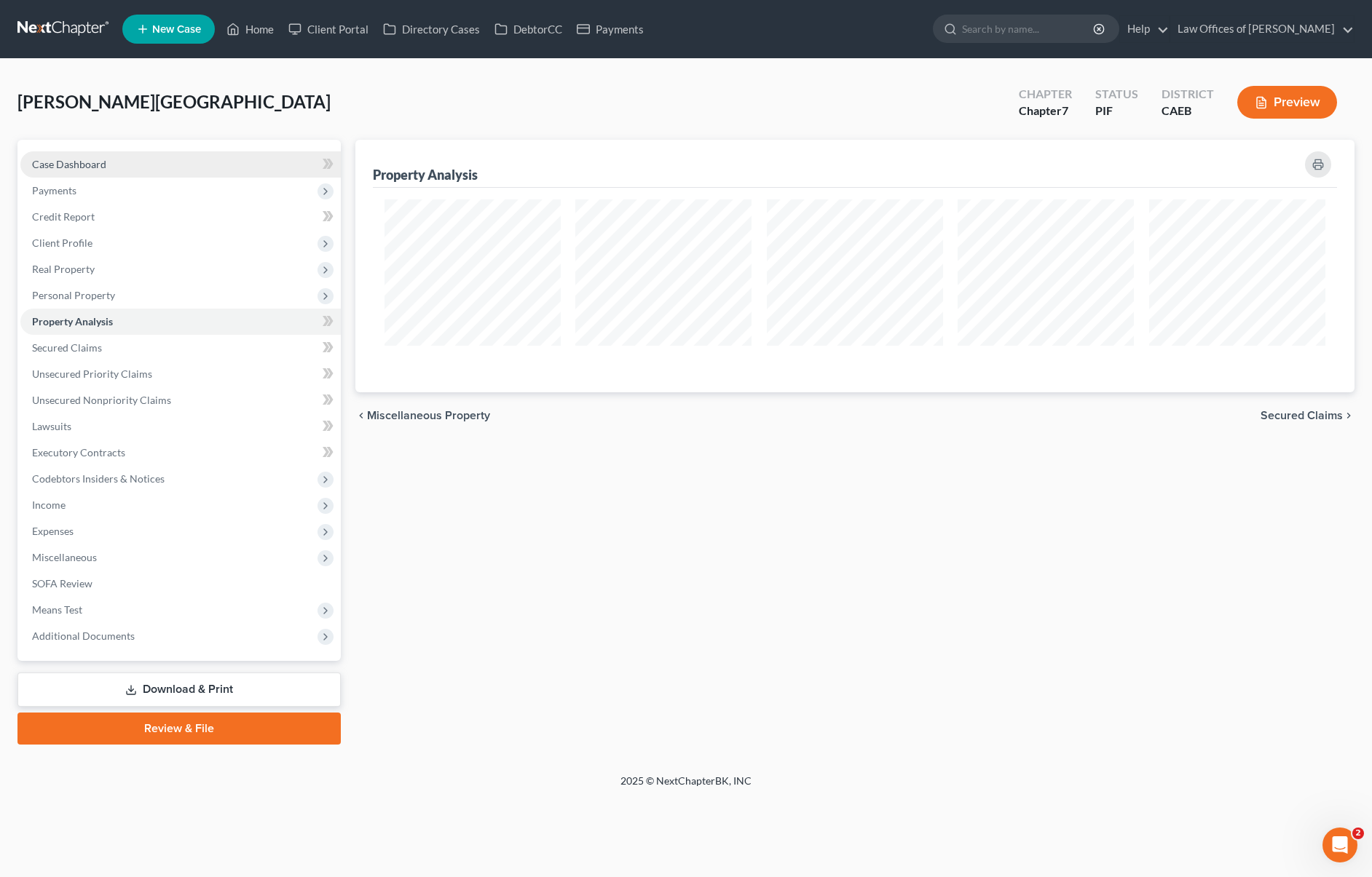
click at [177, 169] on link "Case Dashboard" at bounding box center [181, 164] width 321 height 26
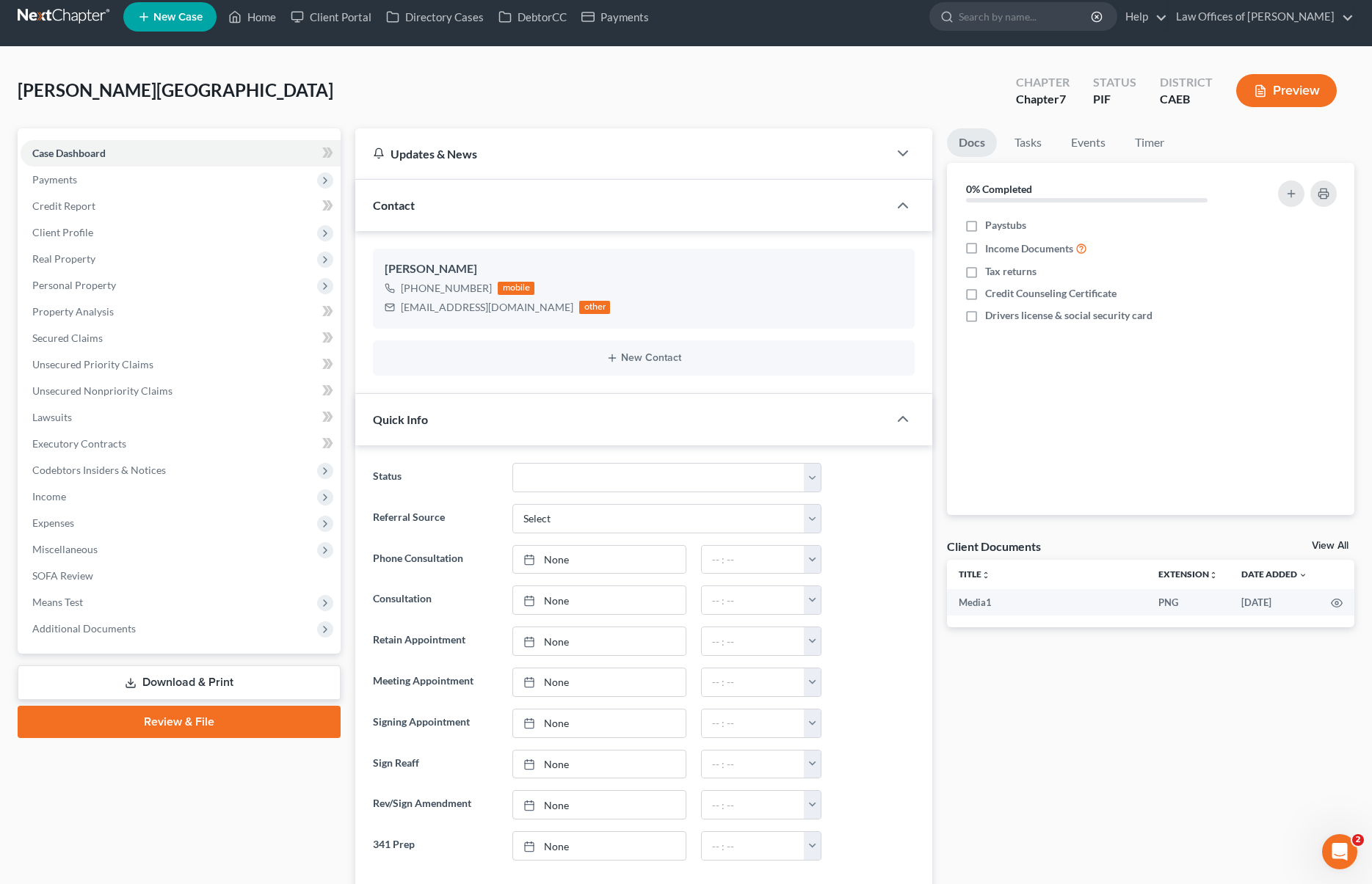
scroll to position [2, 0]
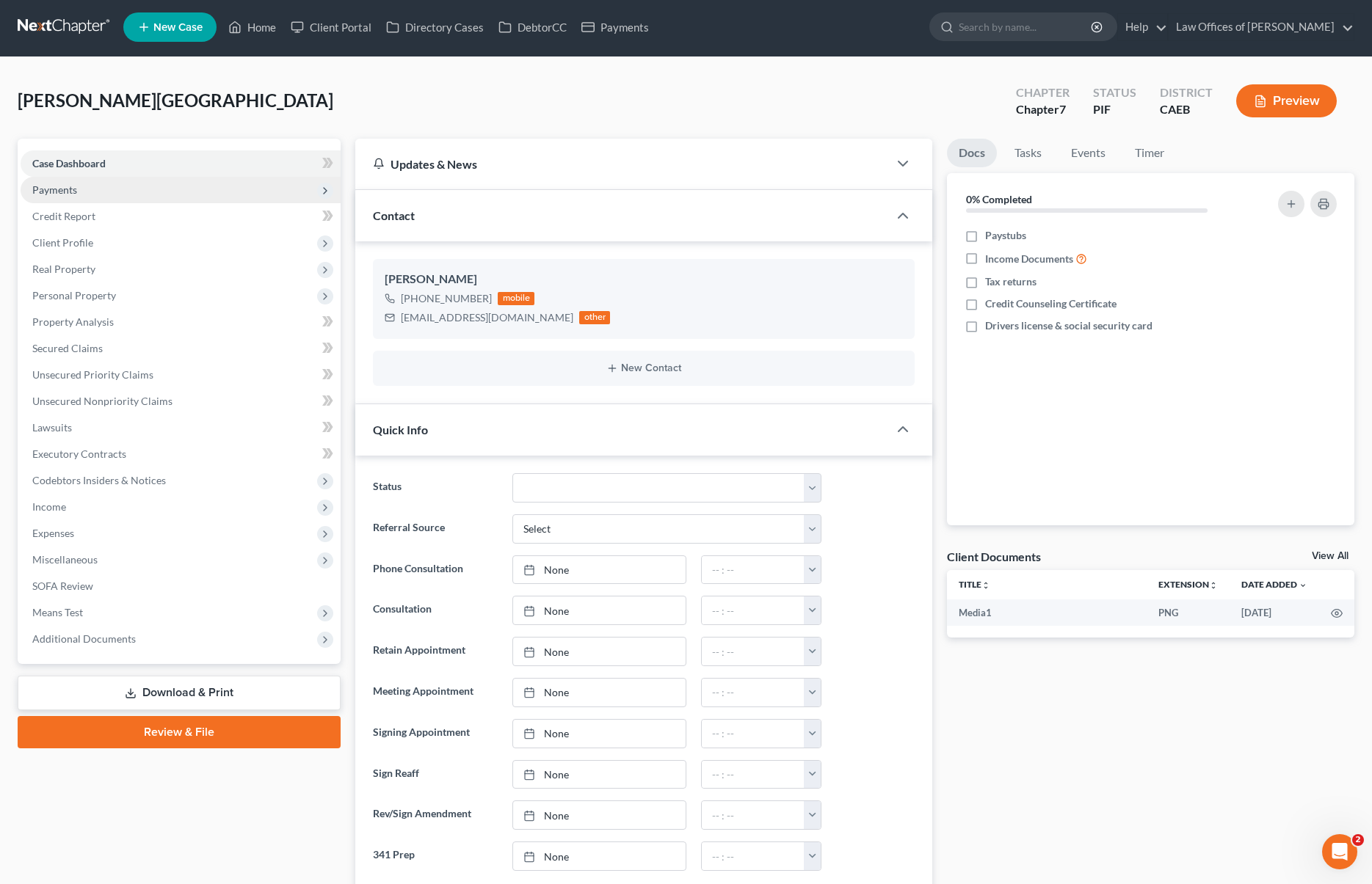
click at [95, 194] on span "Payments" at bounding box center [180, 190] width 320 height 26
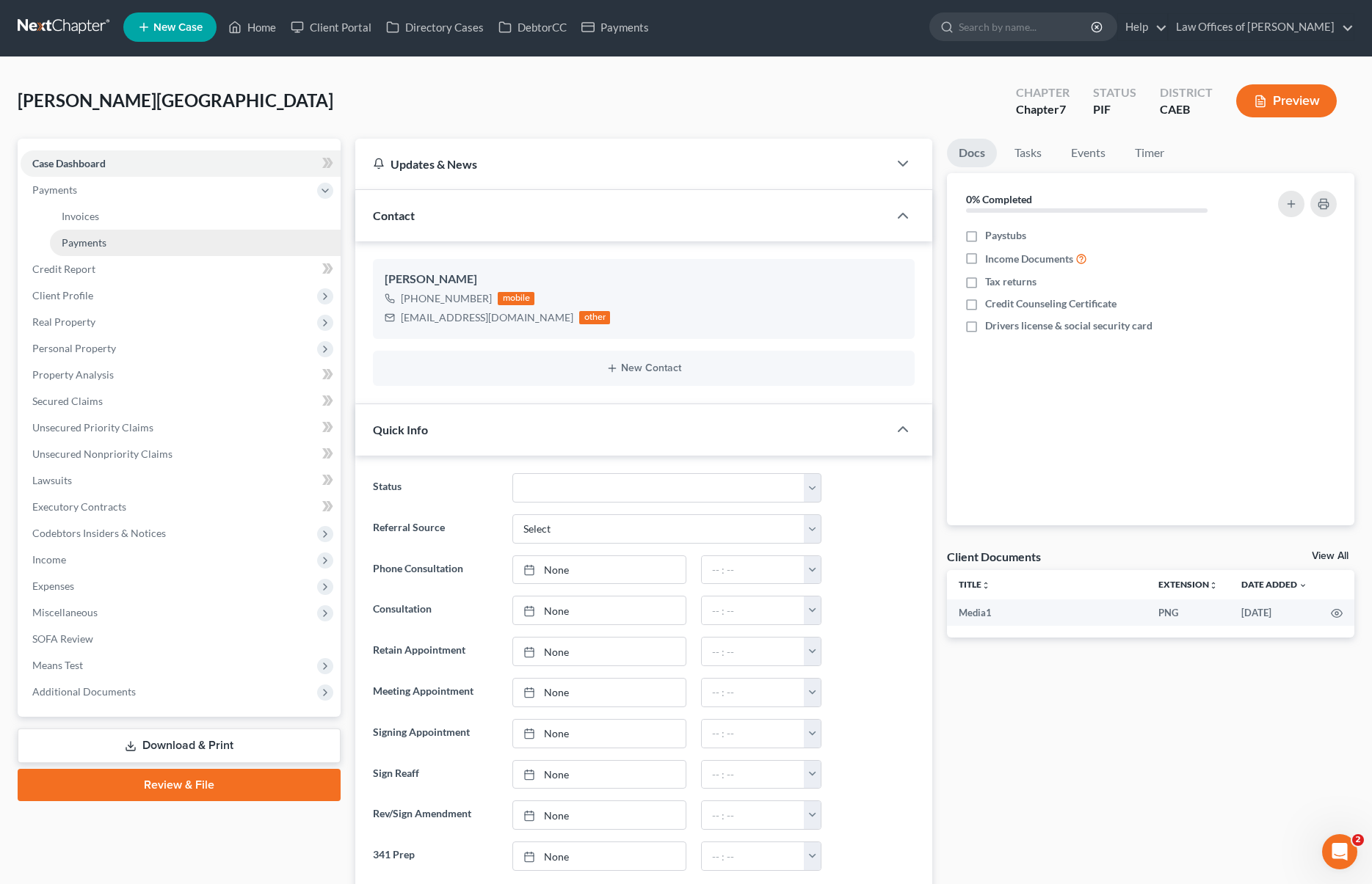
click at [116, 243] on link "Payments" at bounding box center [195, 243] width 291 height 26
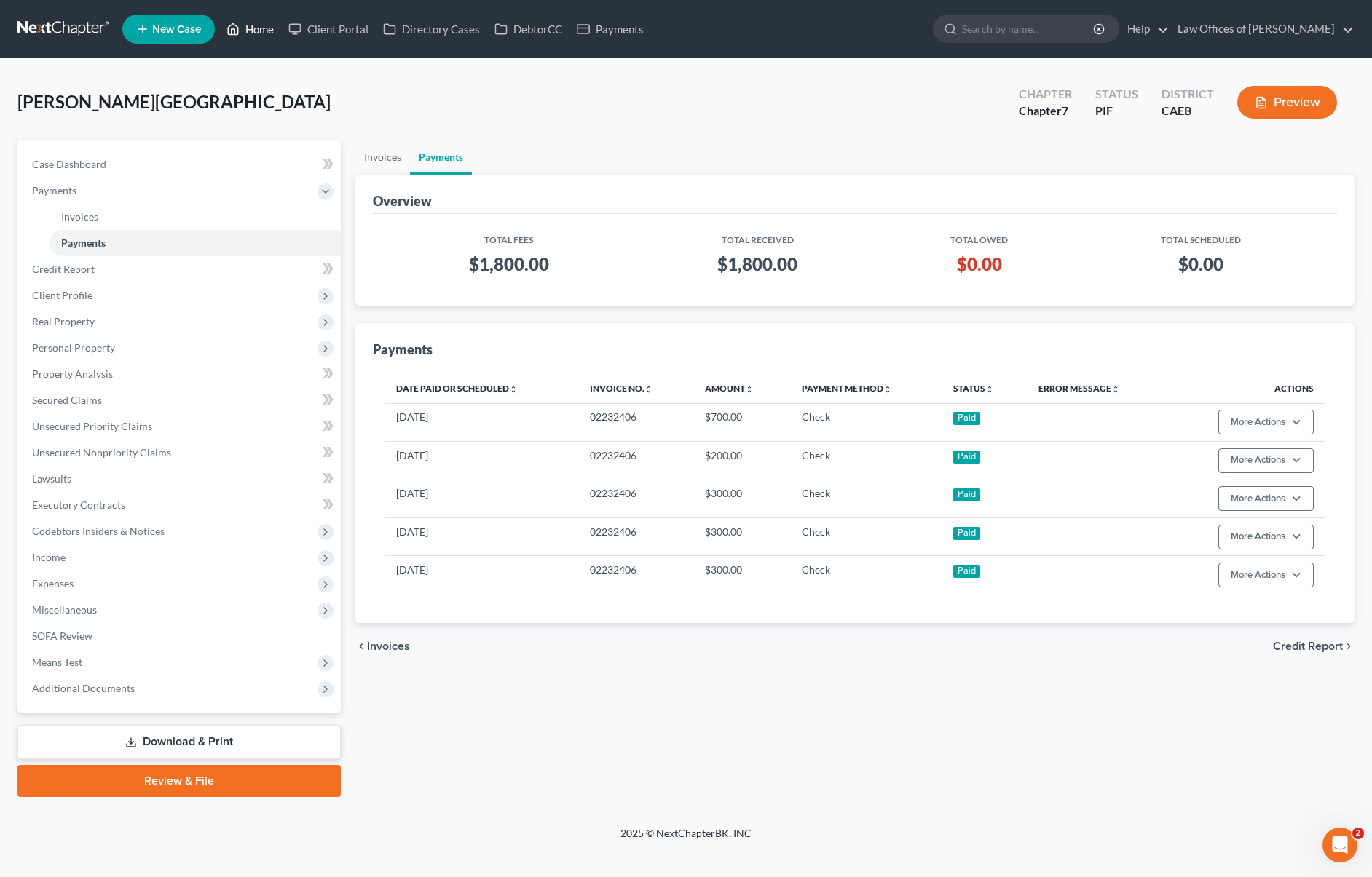
click at [272, 25] on link "Home" at bounding box center [251, 29] width 62 height 26
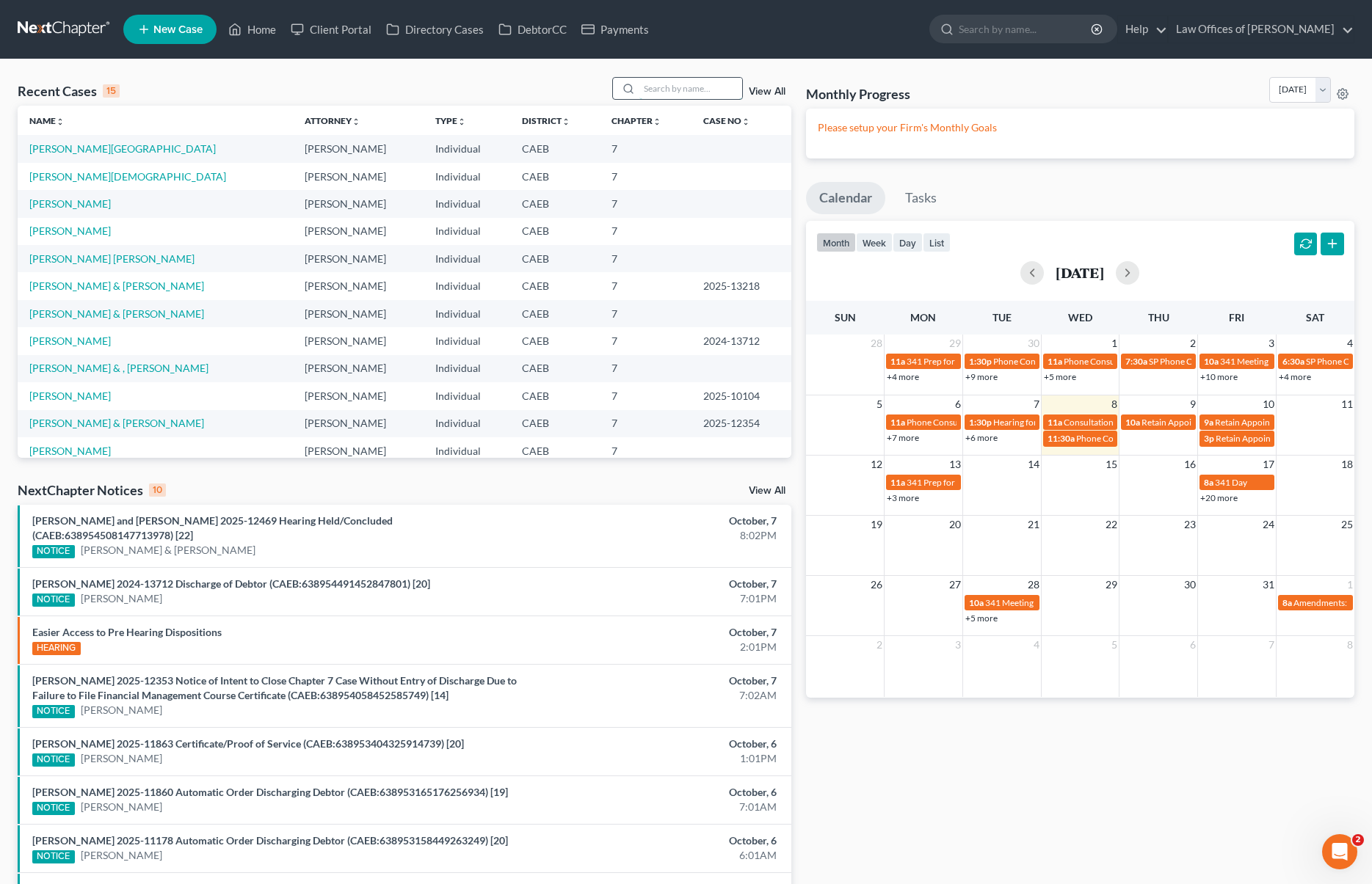
click at [702, 94] on input "search" at bounding box center [690, 88] width 103 height 22
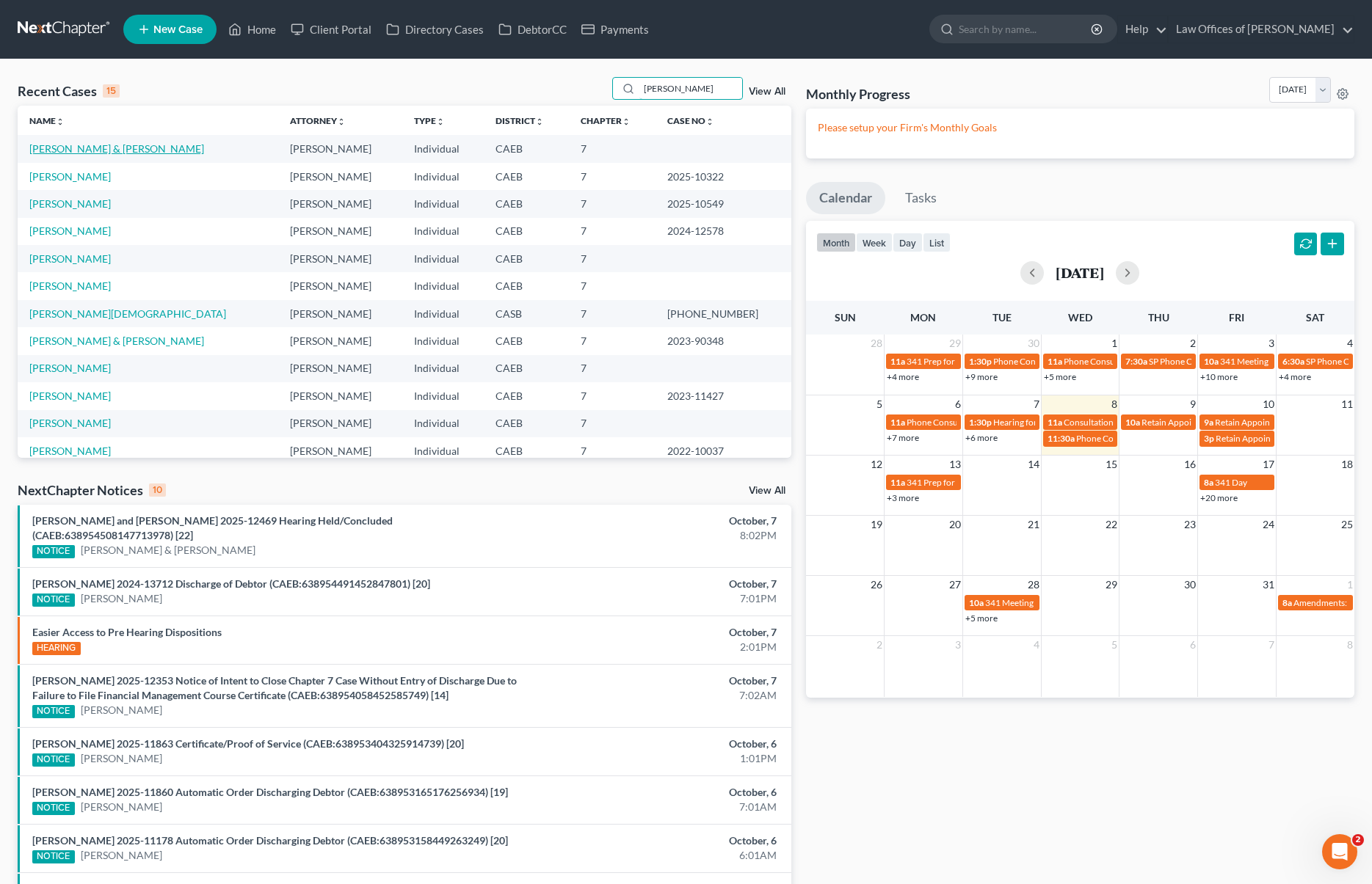
type input "[PERSON_NAME]"
click at [204, 152] on link "[PERSON_NAME] & [PERSON_NAME]" at bounding box center [117, 149] width 175 height 13
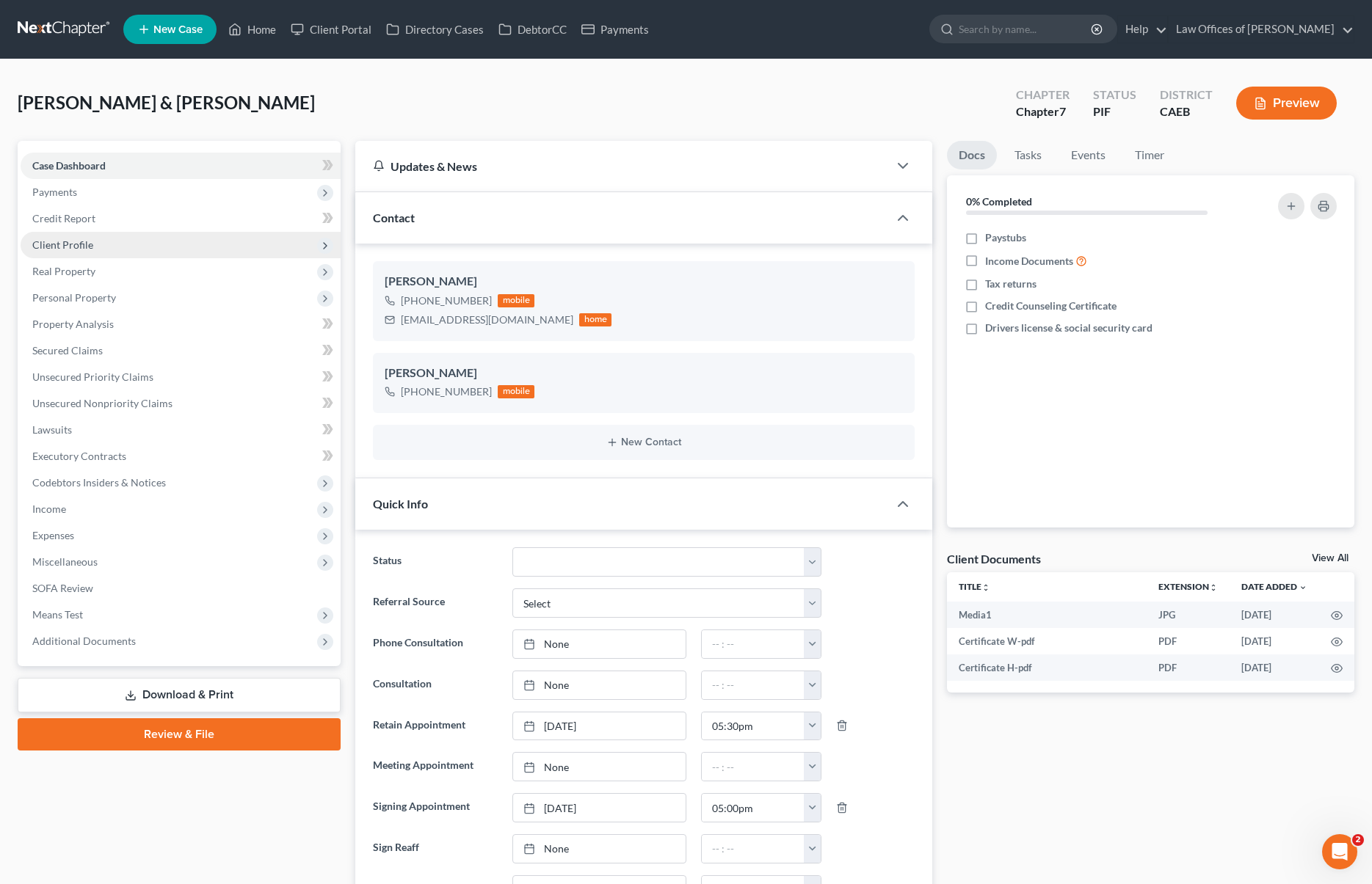
click at [119, 245] on span "Client Profile" at bounding box center [180, 244] width 320 height 26
